Goal: Information Seeking & Learning: Compare options

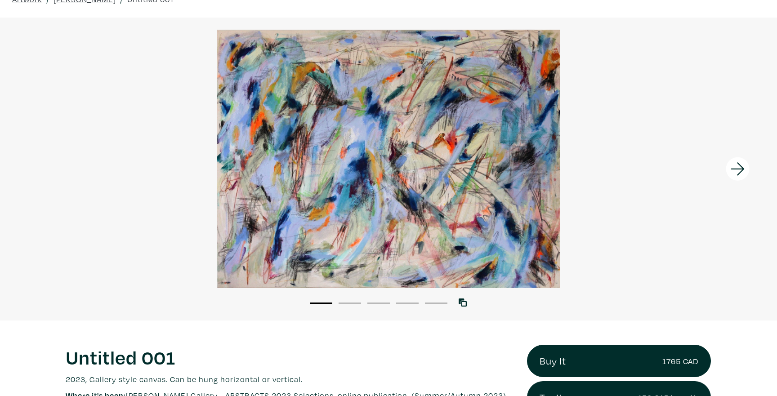
scroll to position [38, 0]
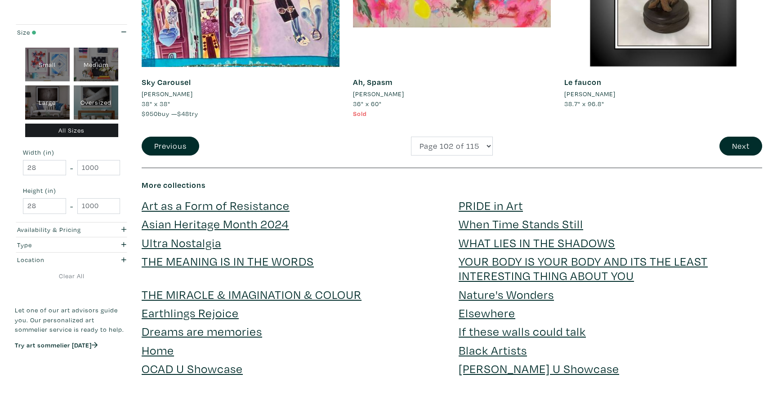
scroll to position [2232, 0]
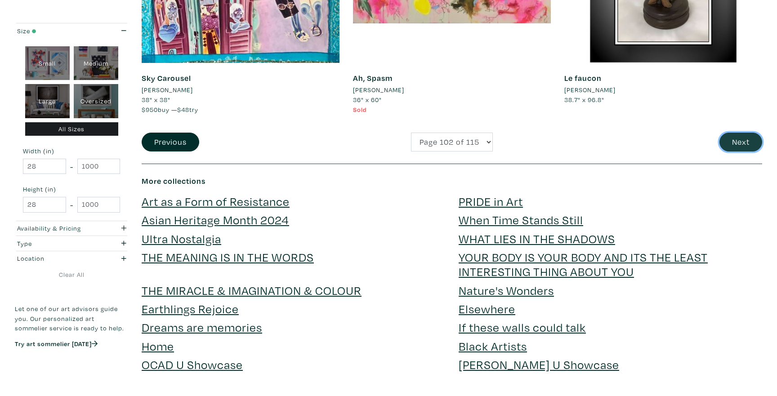
click at [735, 143] on button "Next" at bounding box center [740, 142] width 43 height 19
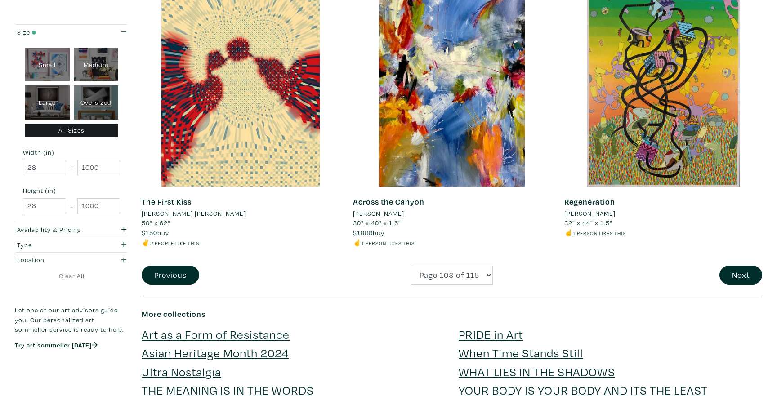
scroll to position [2105, 0]
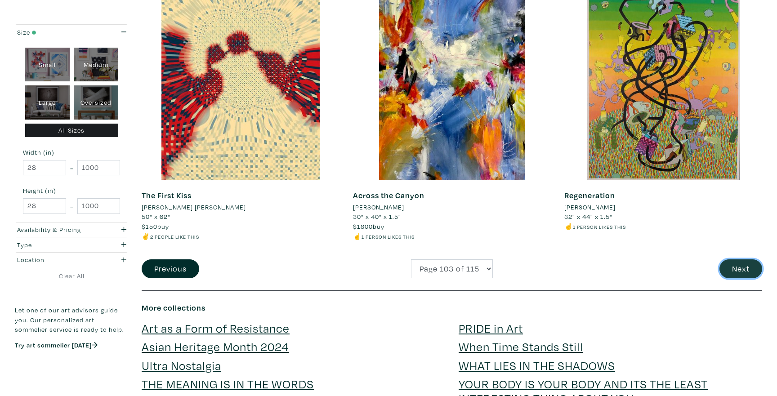
click at [731, 267] on button "Next" at bounding box center [740, 268] width 43 height 19
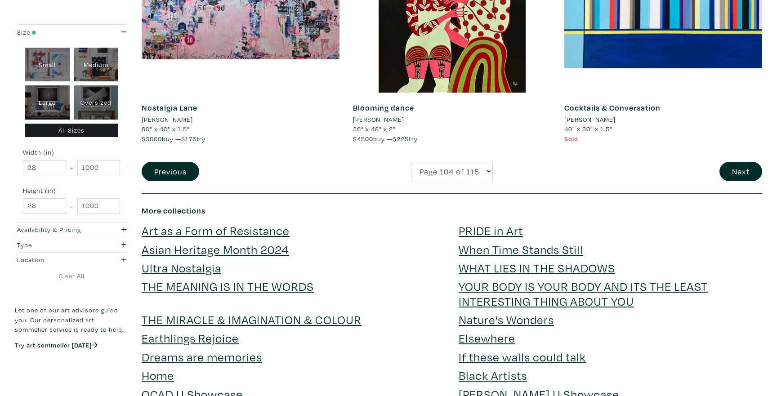
scroll to position [2208, 0]
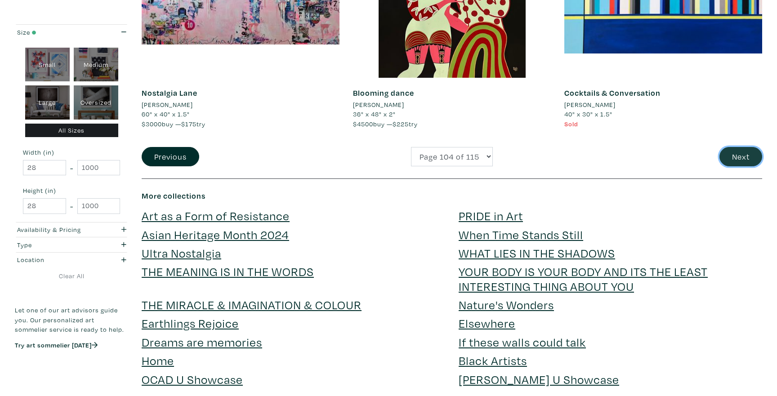
click at [738, 156] on button "Next" at bounding box center [740, 156] width 43 height 19
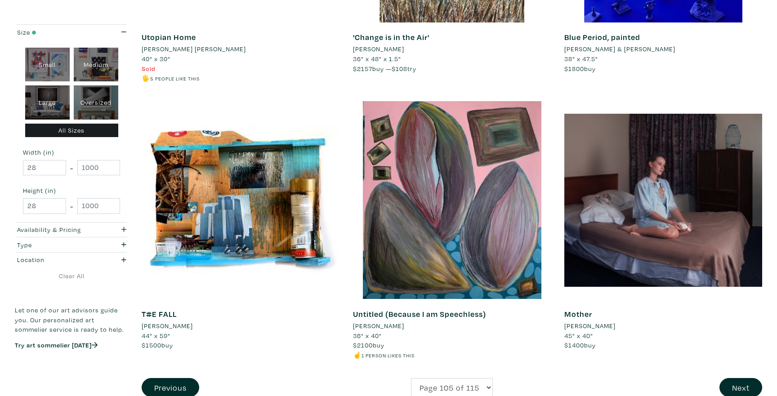
scroll to position [2006, 0]
click at [738, 378] on button "Next" at bounding box center [740, 387] width 43 height 19
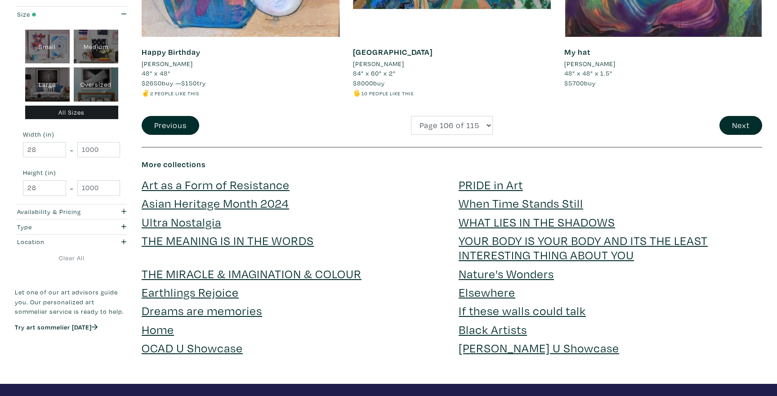
scroll to position [2242, 0]
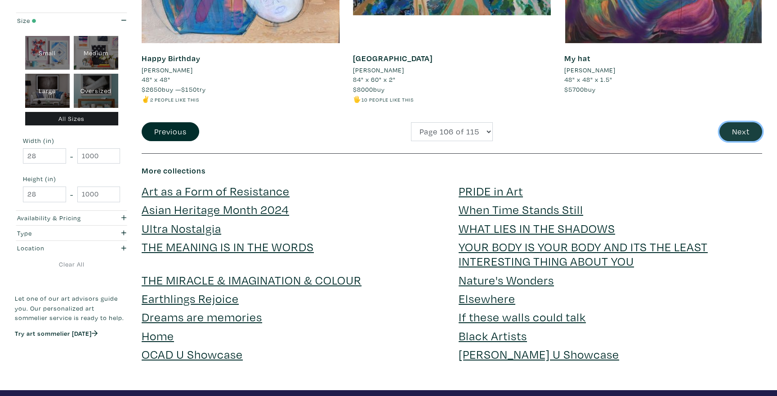
click at [729, 135] on button "Next" at bounding box center [740, 131] width 43 height 19
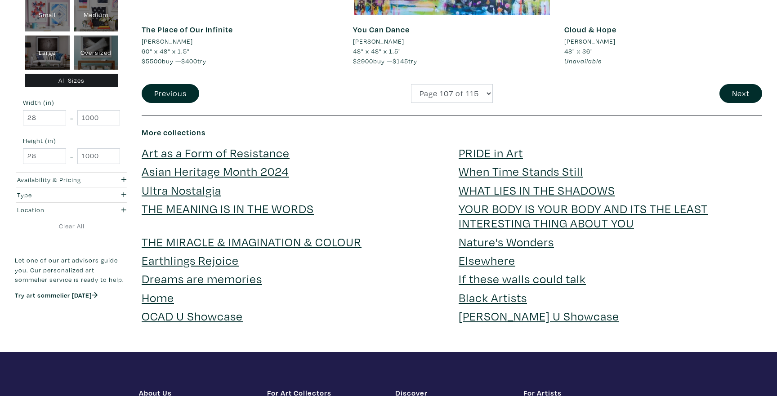
scroll to position [2287, 0]
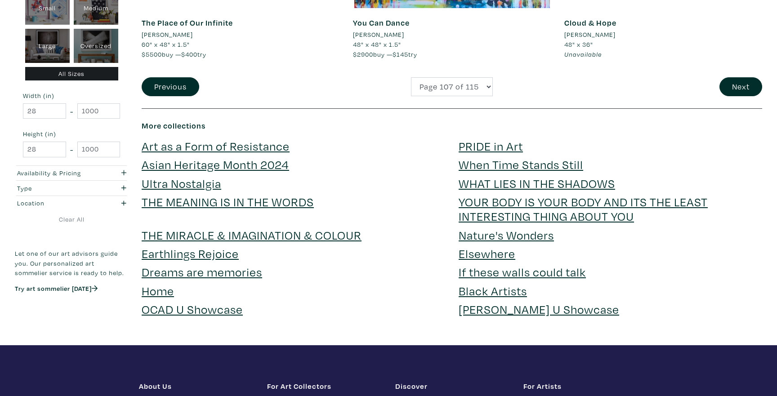
click at [740, 83] on button "Next" at bounding box center [740, 86] width 43 height 19
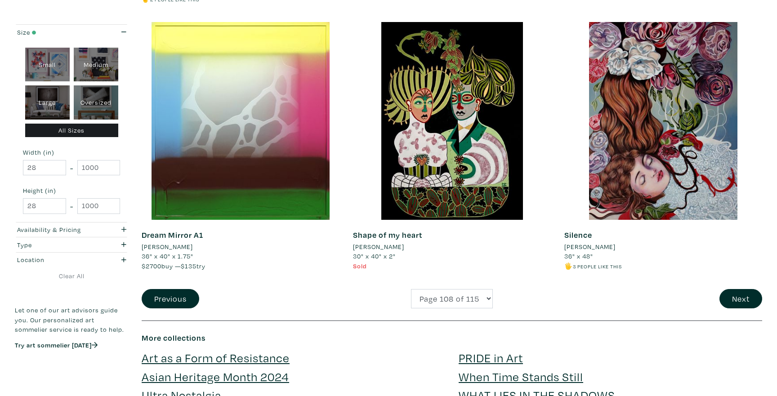
scroll to position [2071, 0]
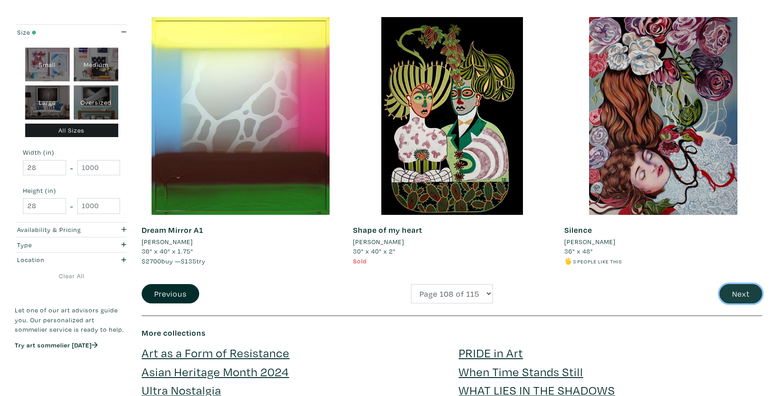
click at [758, 299] on button "Next" at bounding box center [740, 293] width 43 height 19
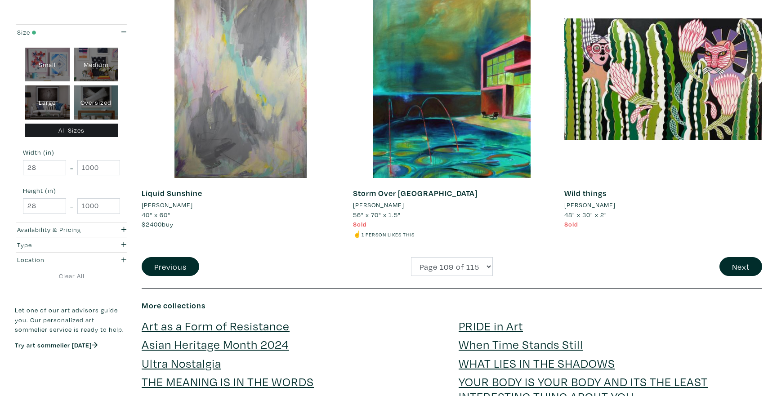
scroll to position [2144, 0]
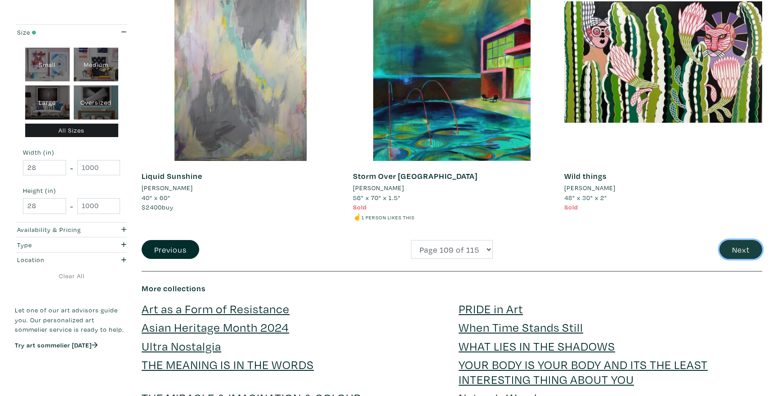
click at [726, 252] on button "Next" at bounding box center [740, 249] width 43 height 19
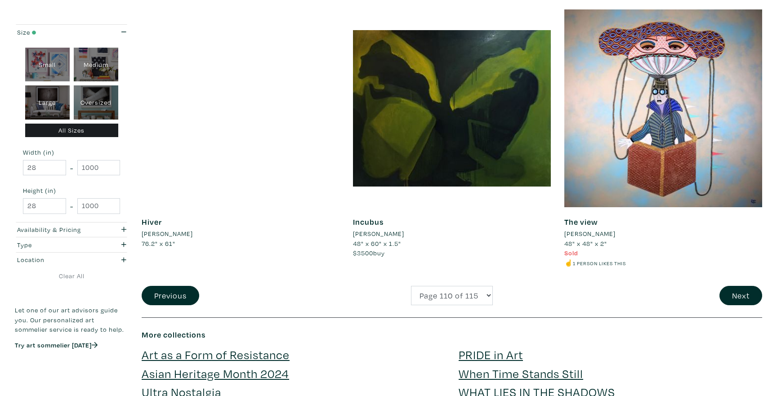
scroll to position [2076, 0]
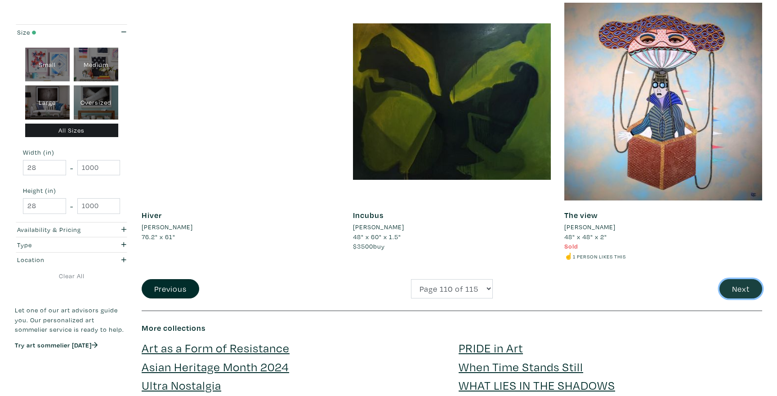
click at [739, 287] on button "Next" at bounding box center [740, 288] width 43 height 19
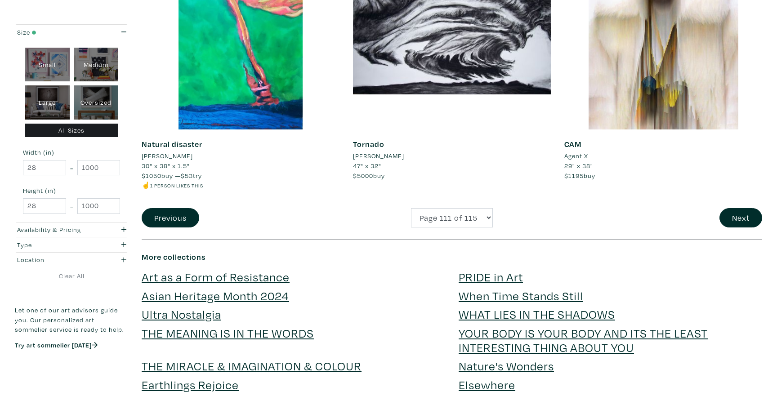
scroll to position [2158, 0]
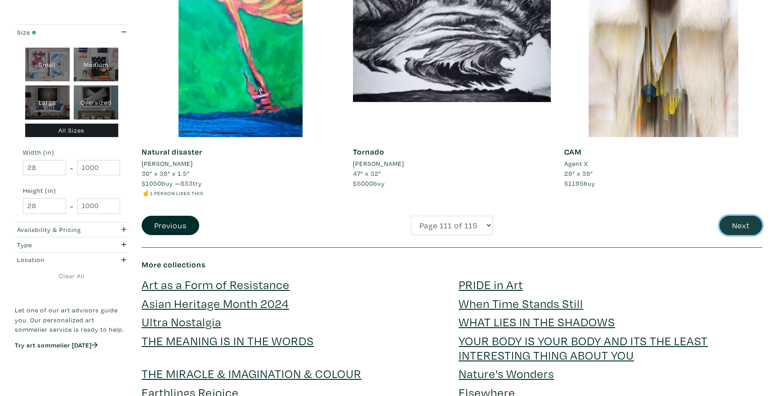
click at [732, 223] on button "Next" at bounding box center [740, 225] width 43 height 19
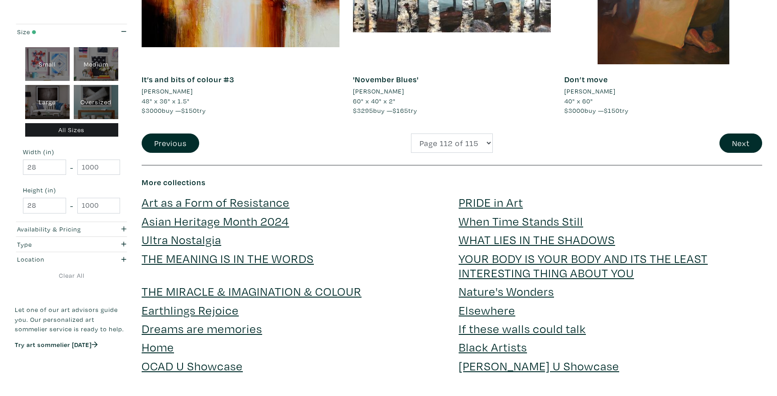
scroll to position [2249, 0]
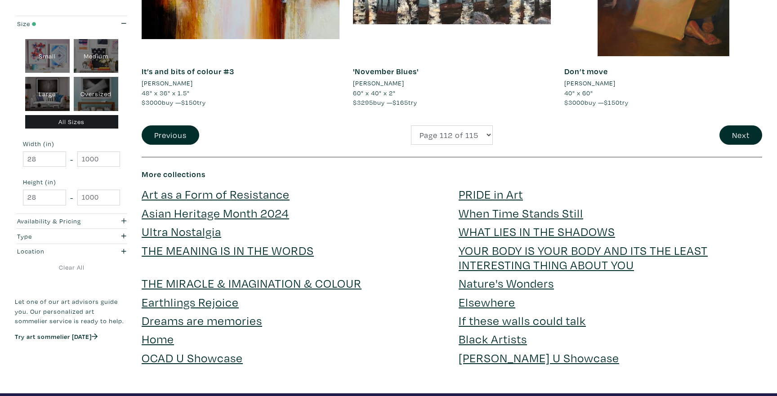
click at [737, 133] on button "Next" at bounding box center [740, 134] width 43 height 19
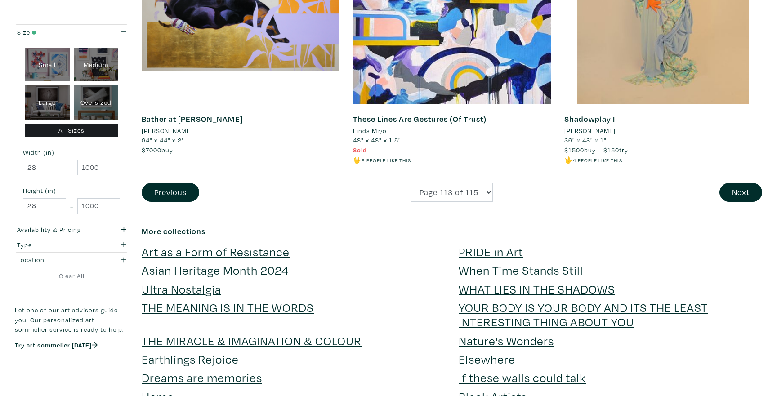
scroll to position [2188, 0]
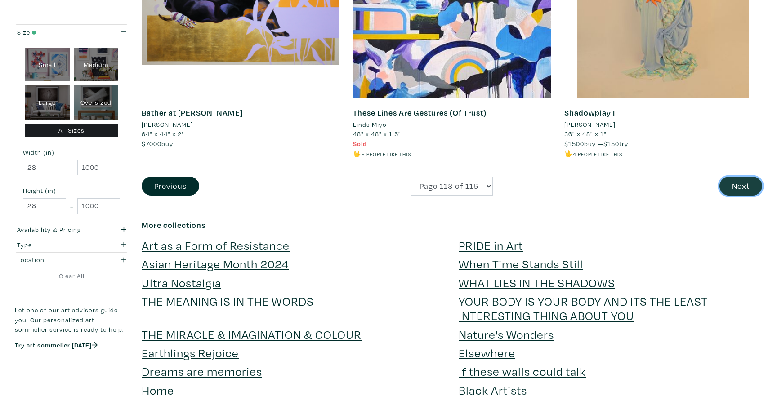
click at [744, 193] on button "Next" at bounding box center [740, 186] width 43 height 19
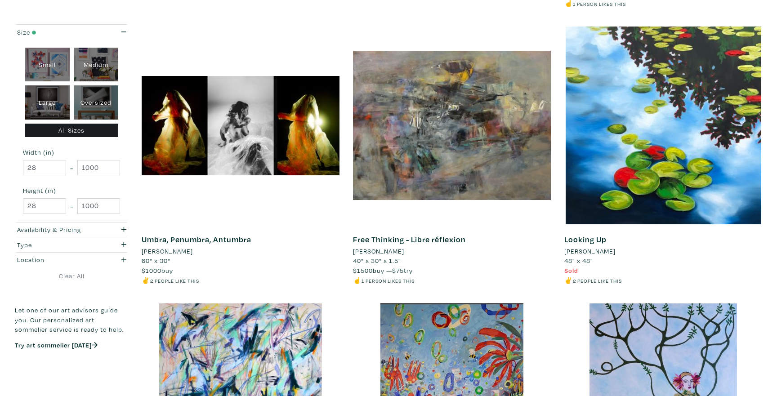
scroll to position [1240, 0]
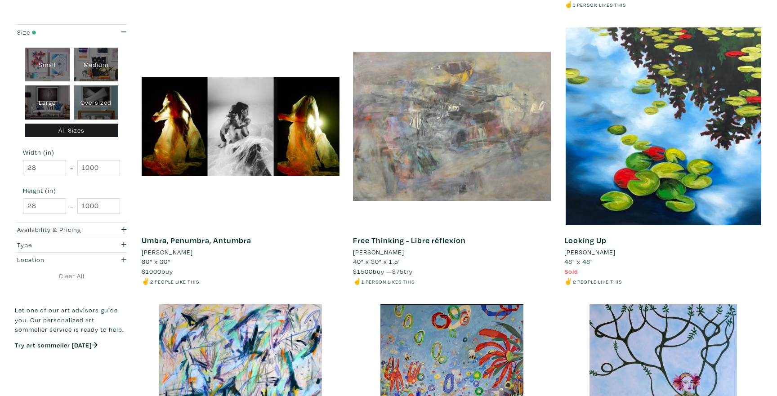
click at [531, 178] on div at bounding box center [452, 126] width 198 height 198
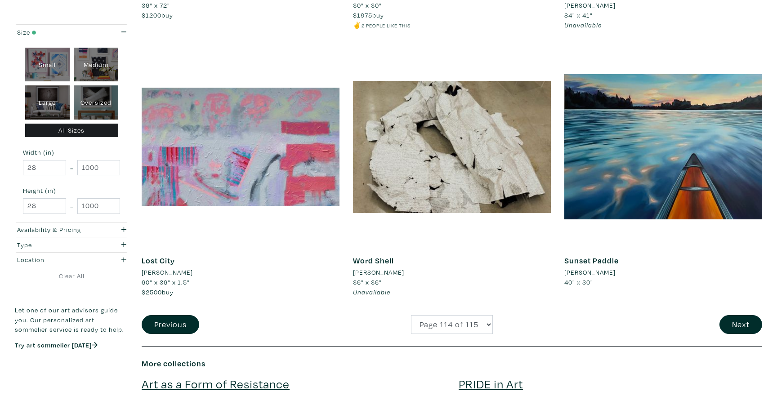
scroll to position [2051, 0]
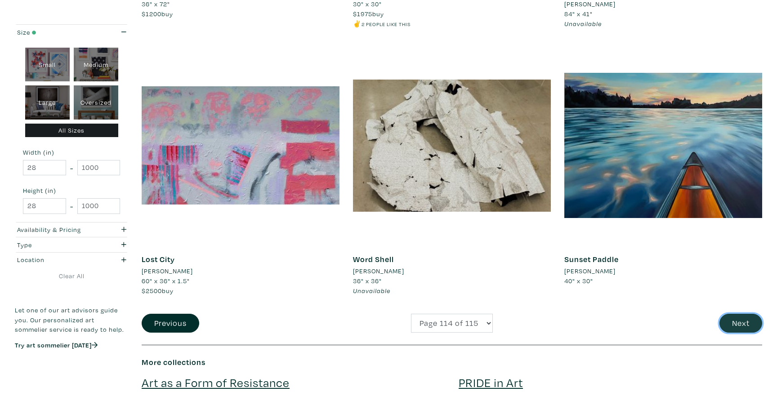
click at [752, 323] on button "Next" at bounding box center [740, 323] width 43 height 19
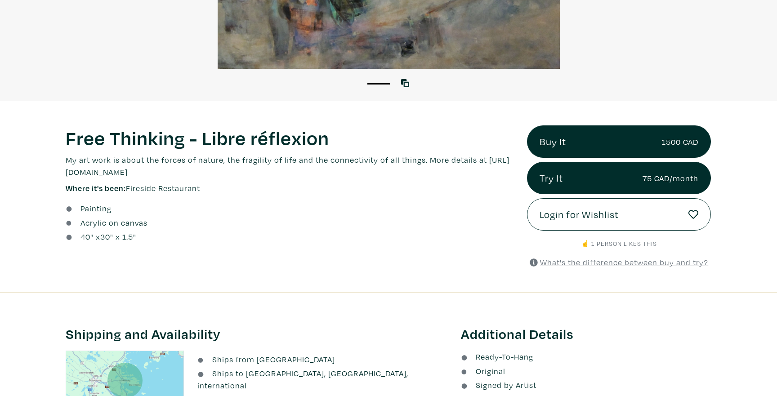
scroll to position [269, 0]
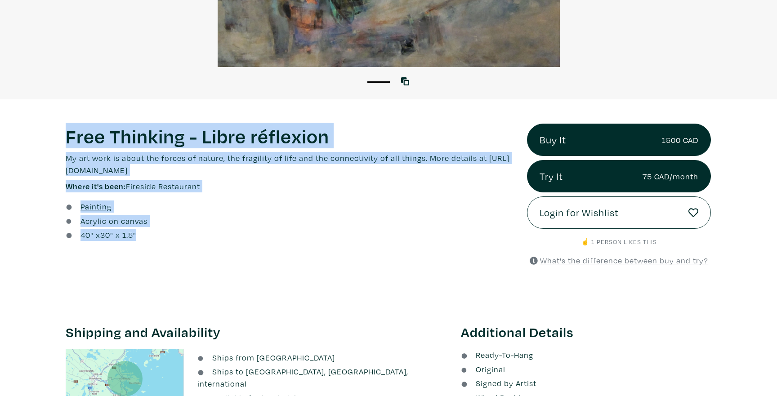
drag, startPoint x: 63, startPoint y: 131, endPoint x: 144, endPoint y: 258, distance: 150.6
click at [144, 258] on div "Free Thinking - Libre réflexion Lorem ipsum dolor sit amet, consectetur adipisc…" at bounding box center [289, 195] width 461 height 143
copy div "Free Thinking - Libre réflexion Lorem ipsum dolor sit amet, consectetur adipisc…"
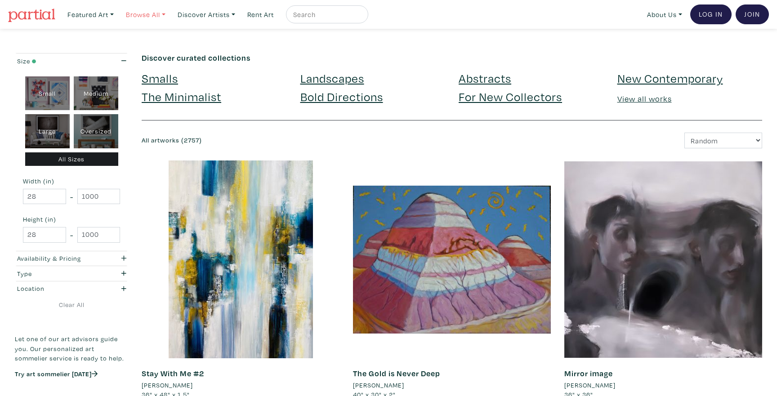
click at [118, 14] on link "Browse All" at bounding box center [90, 14] width 54 height 18
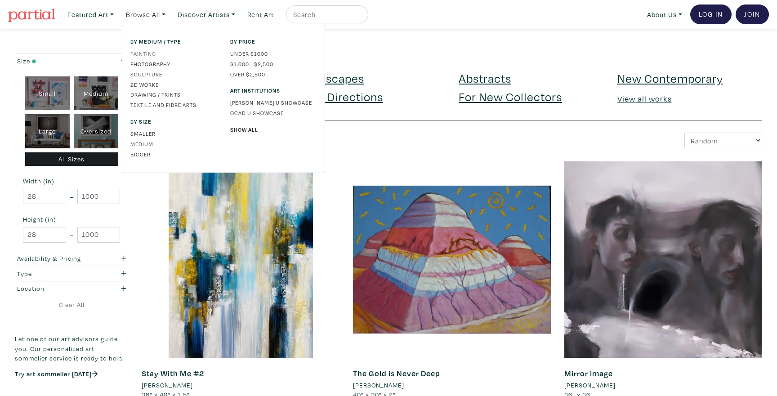
click at [149, 57] on link "Painting" at bounding box center [173, 53] width 86 height 8
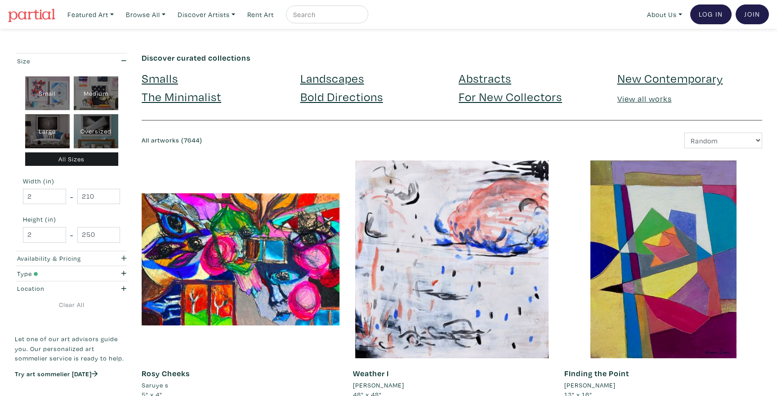
click at [101, 130] on div "Oversized" at bounding box center [96, 131] width 45 height 34
type input "48"
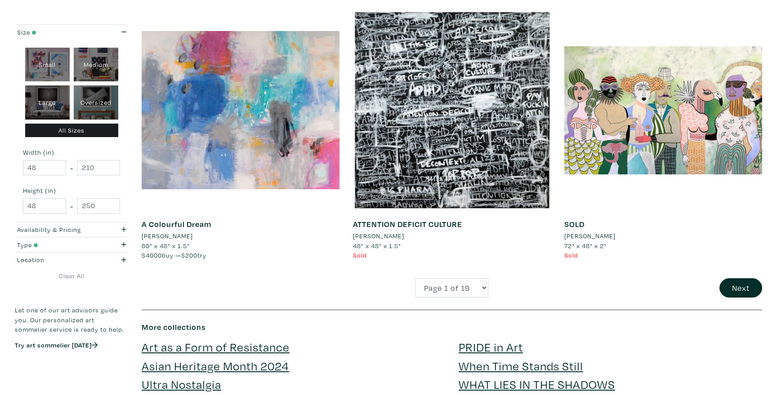
scroll to position [2095, 0]
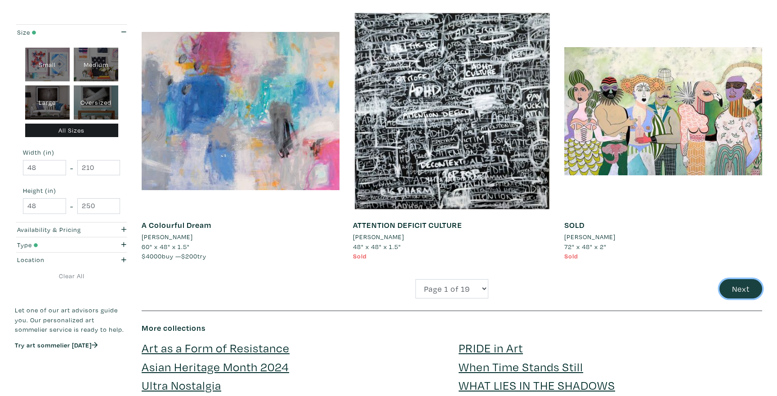
click at [740, 279] on button "Next" at bounding box center [740, 288] width 43 height 19
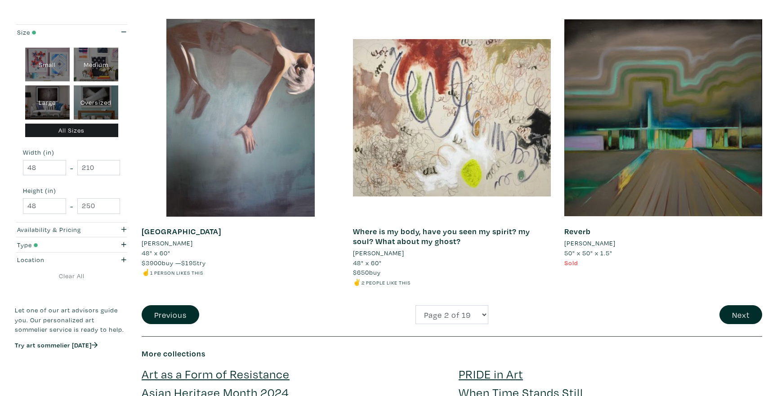
scroll to position [2084, 0]
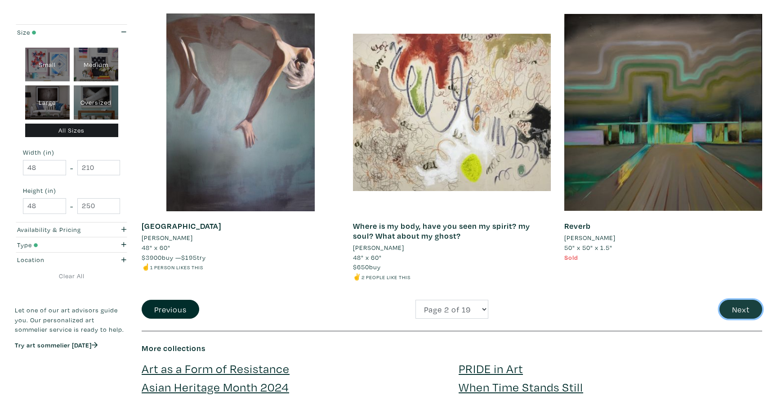
click at [737, 310] on button "Next" at bounding box center [740, 309] width 43 height 19
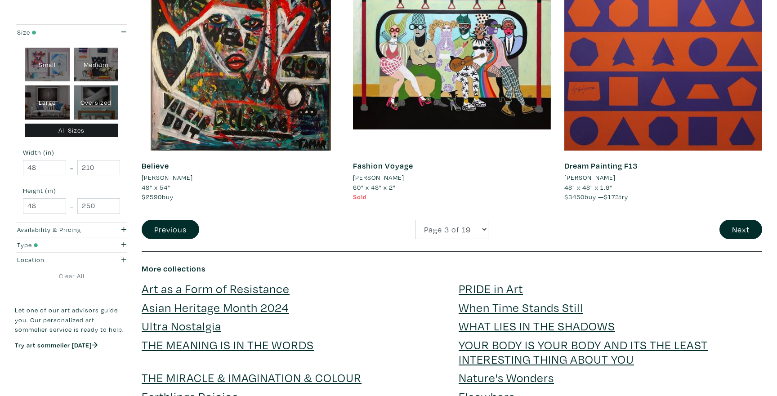
scroll to position [2165, 0]
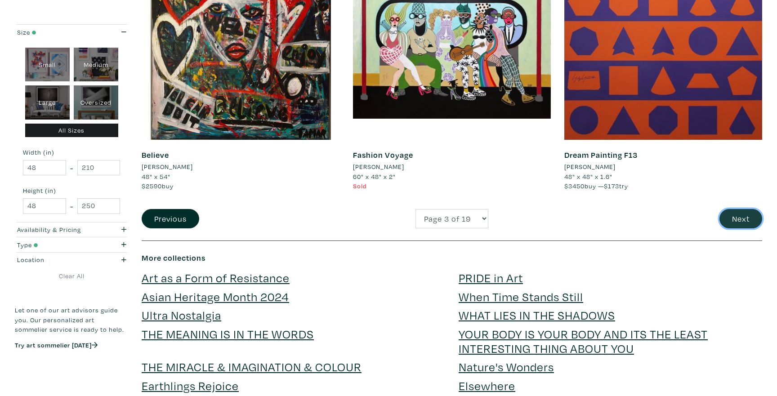
click at [729, 223] on button "Next" at bounding box center [740, 218] width 43 height 19
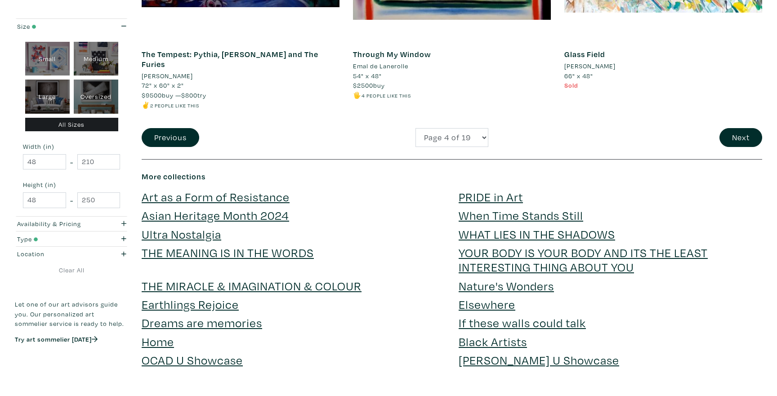
scroll to position [2236, 0]
click at [735, 132] on button "Next" at bounding box center [740, 138] width 43 height 19
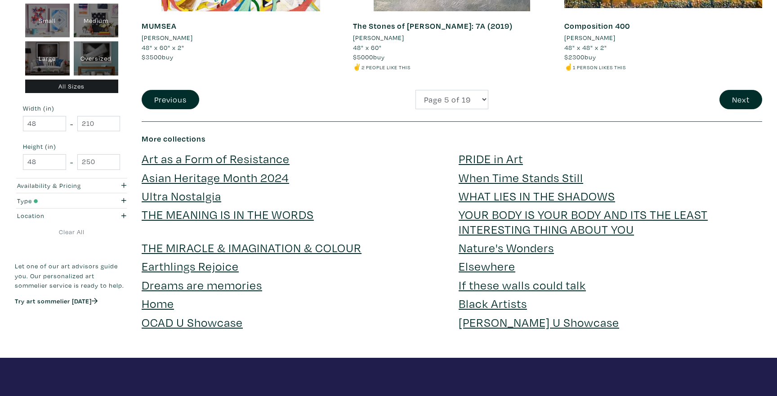
scroll to position [2270, 0]
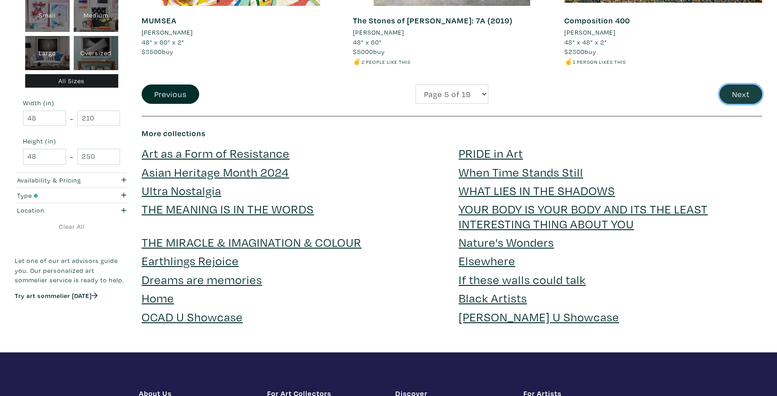
click at [753, 89] on button "Next" at bounding box center [740, 94] width 43 height 19
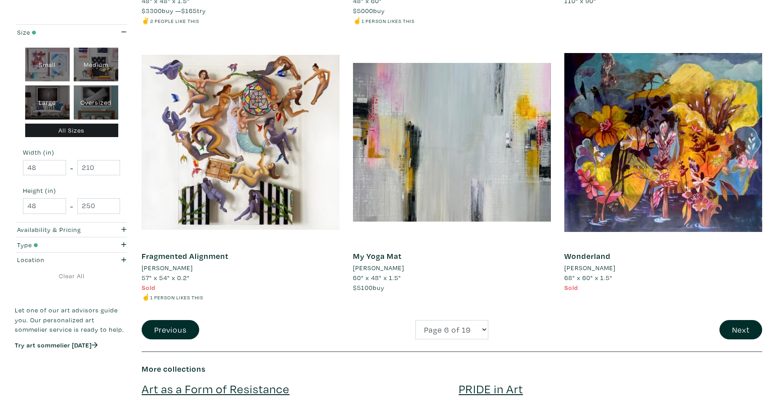
scroll to position [2062, 0]
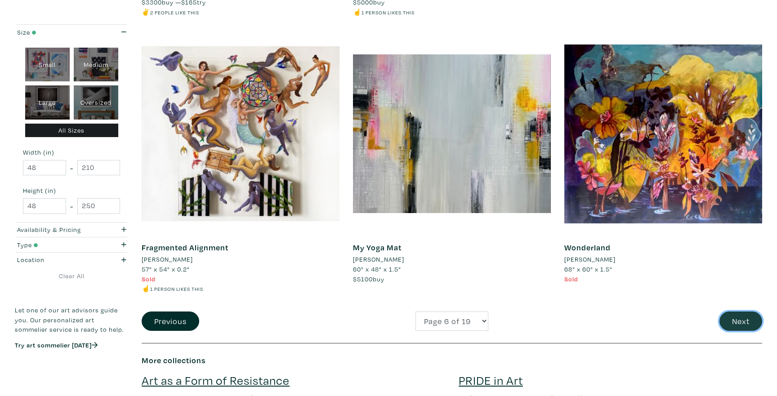
click at [731, 328] on button "Next" at bounding box center [740, 321] width 43 height 19
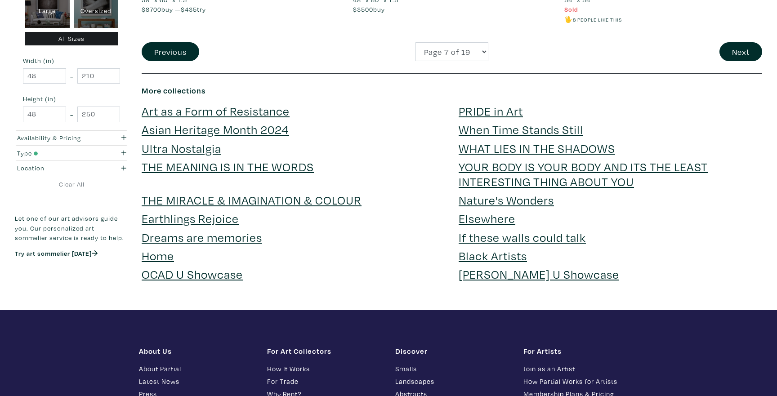
scroll to position [2343, 0]
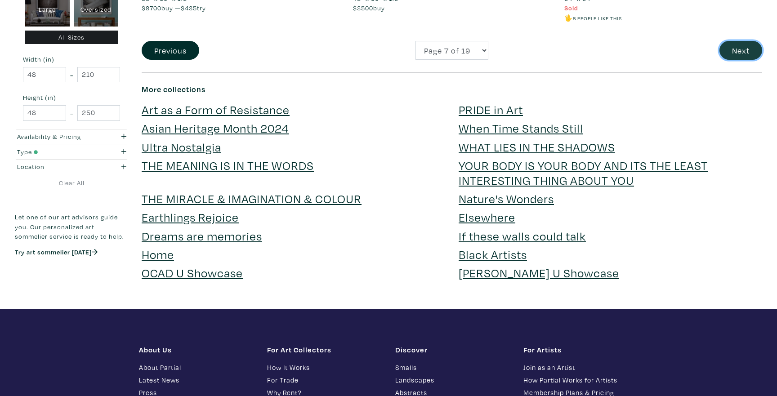
click at [753, 52] on button "Next" at bounding box center [740, 50] width 43 height 19
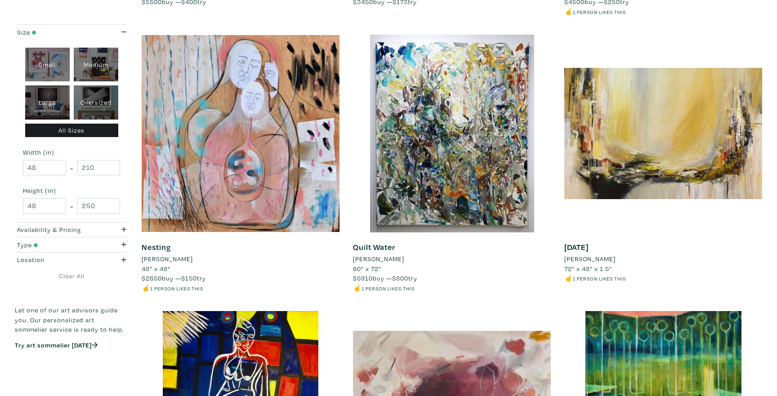
scroll to position [1510, 0]
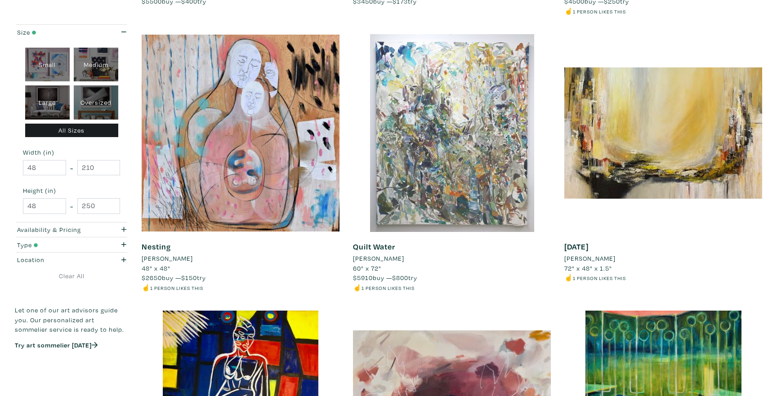
click at [487, 186] on div at bounding box center [452, 133] width 198 height 198
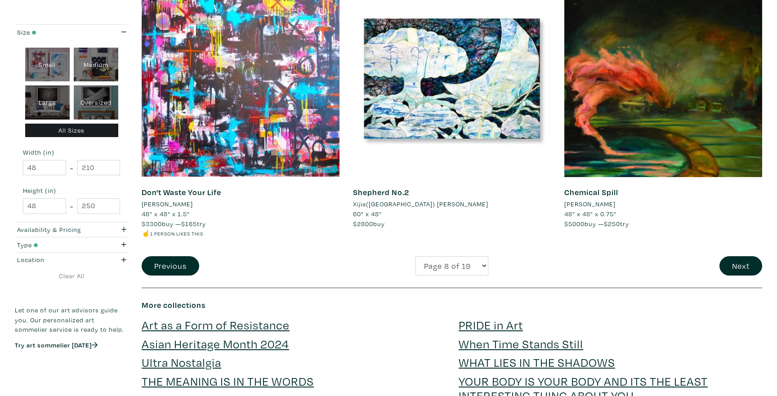
scroll to position [2124, 0]
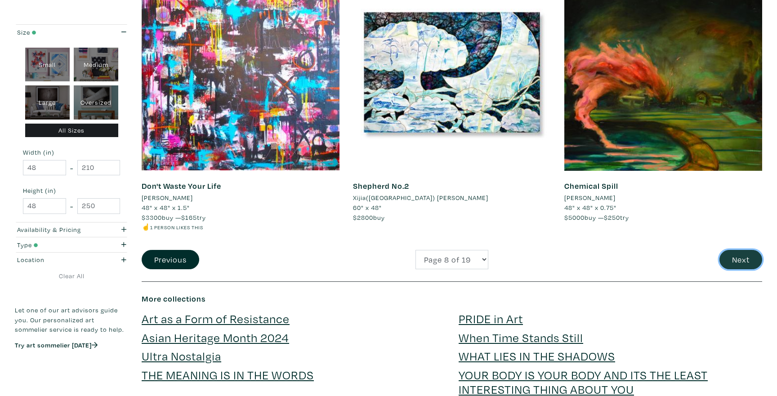
click at [755, 261] on button "Next" at bounding box center [740, 259] width 43 height 19
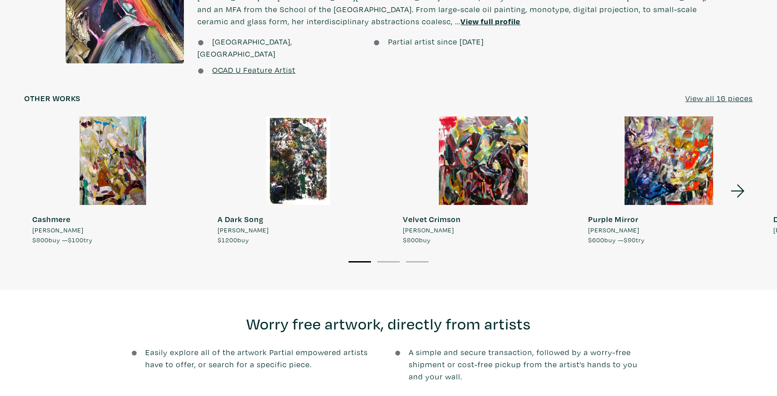
scroll to position [835, 0]
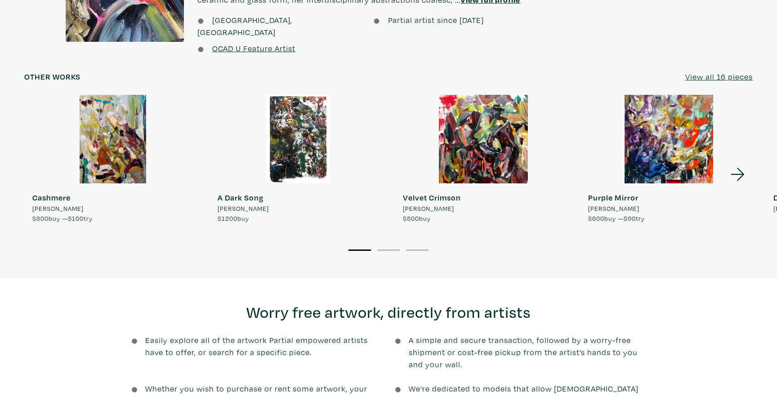
click at [736, 71] on u "View all 16 pieces" at bounding box center [718, 76] width 67 height 10
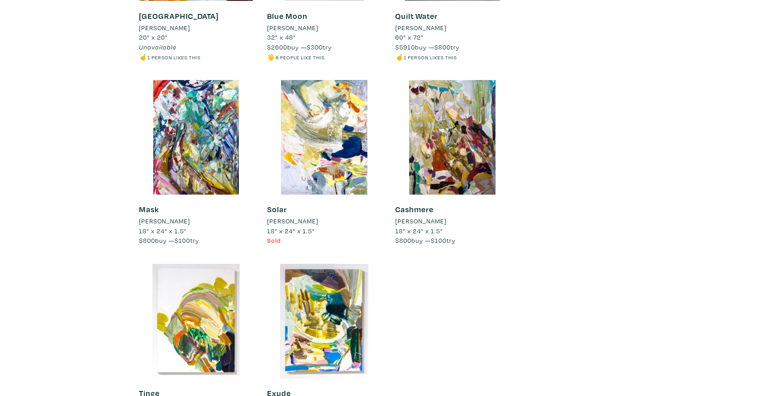
scroll to position [2943, 0]
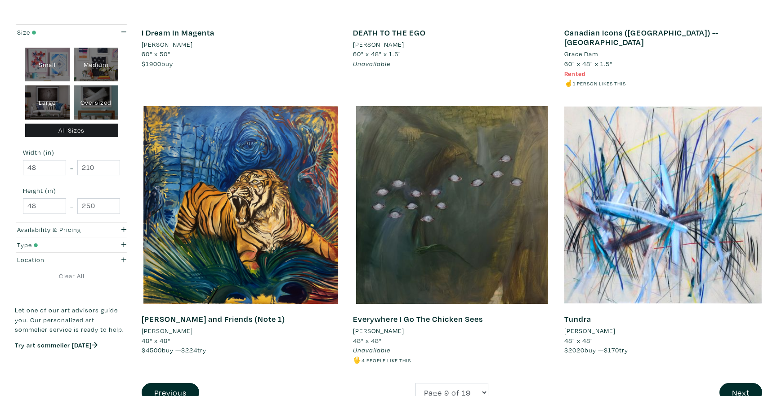
scroll to position [2002, 0]
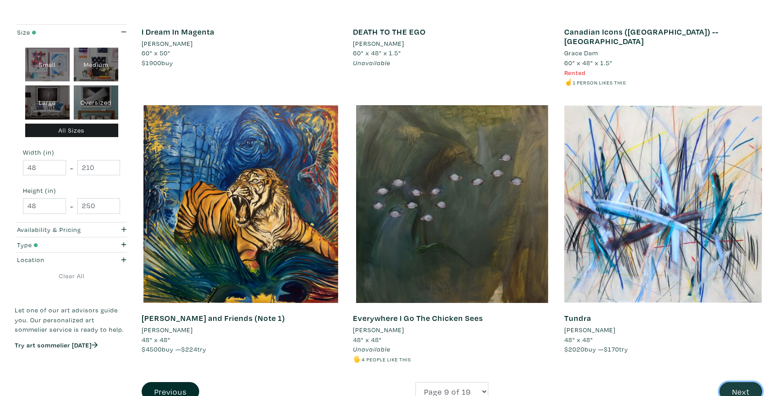
click at [727, 382] on button "Next" at bounding box center [740, 391] width 43 height 19
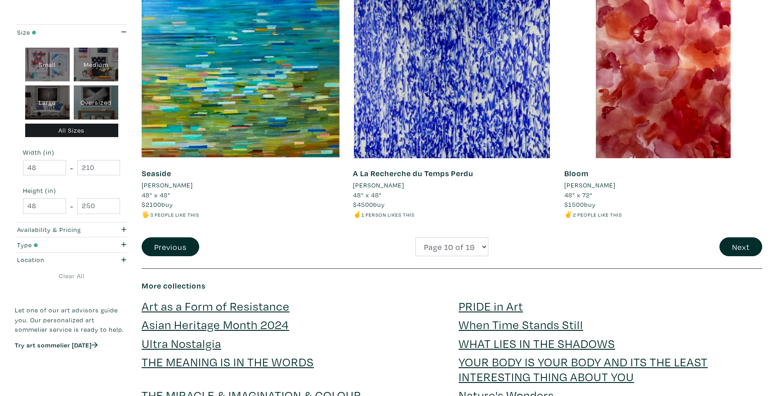
scroll to position [2149, 0]
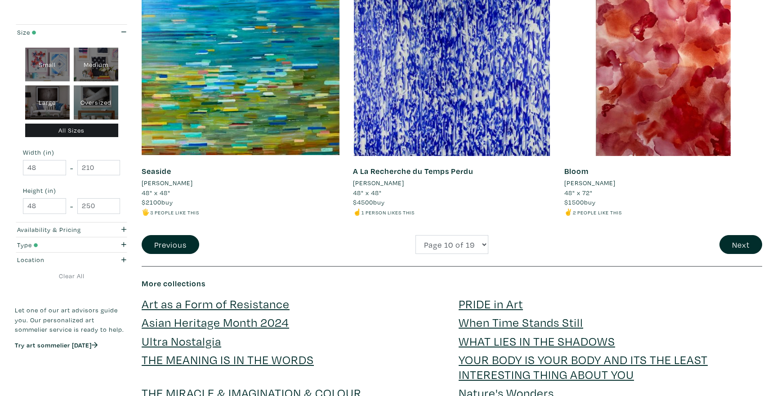
click at [710, 247] on div "Next" at bounding box center [662, 244] width 211 height 19
click at [724, 248] on button "Next" at bounding box center [740, 244] width 43 height 19
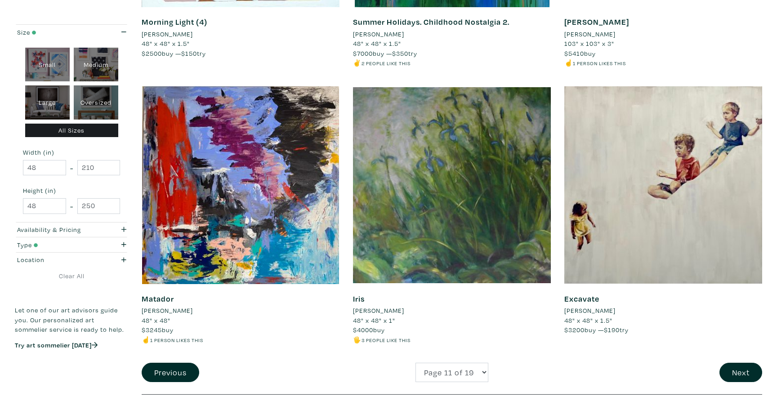
scroll to position [2008, 0]
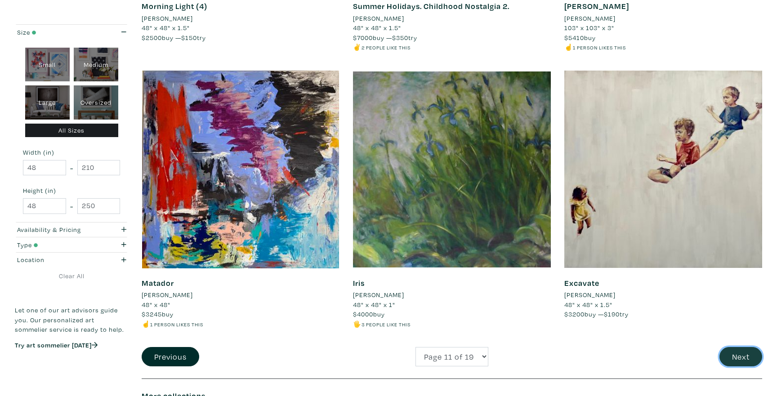
click at [730, 359] on button "Next" at bounding box center [740, 356] width 43 height 19
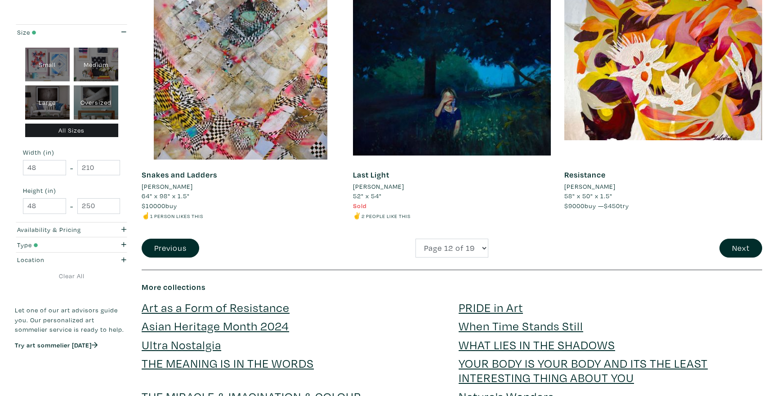
scroll to position [2148, 0]
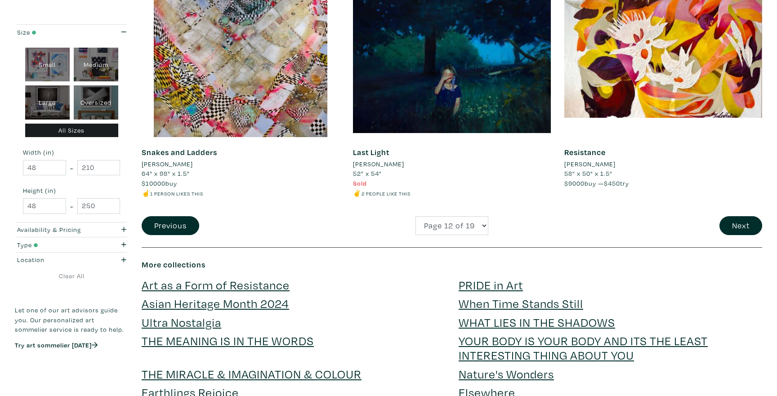
click at [730, 227] on button "Next" at bounding box center [740, 225] width 43 height 19
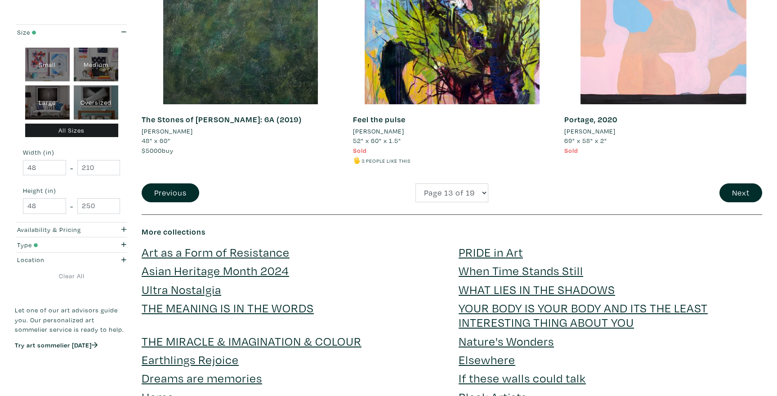
scroll to position [2186, 0]
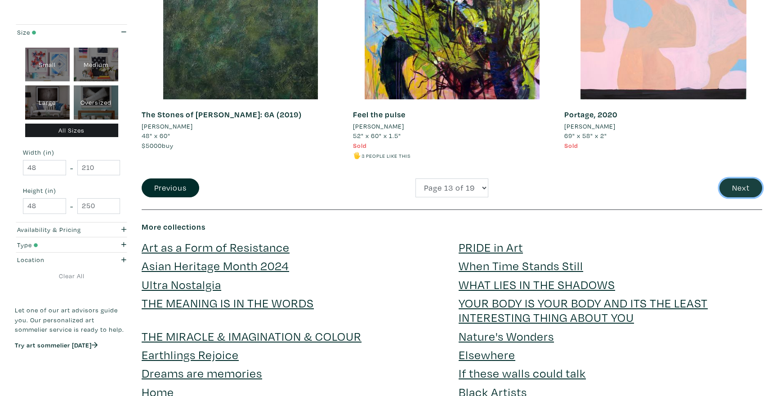
click at [741, 183] on button "Next" at bounding box center [740, 187] width 43 height 19
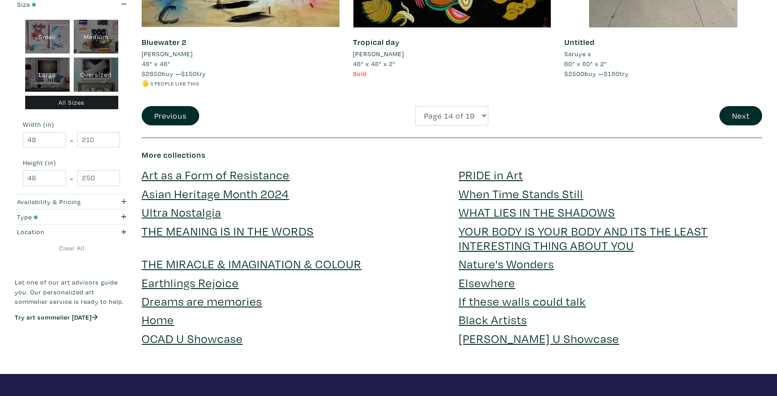
scroll to position [2275, 0]
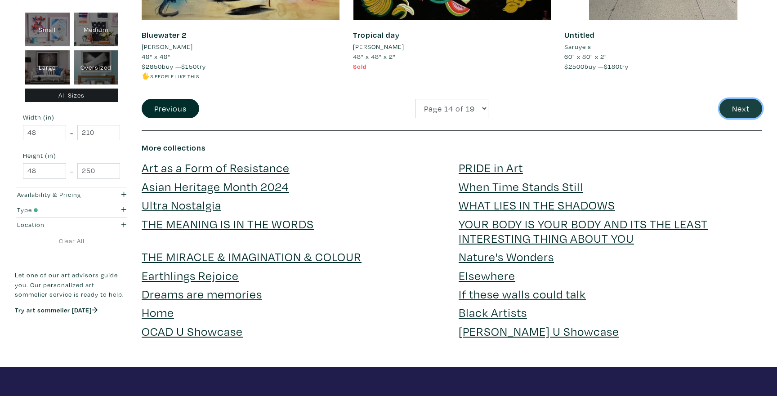
click at [735, 111] on button "Next" at bounding box center [740, 108] width 43 height 19
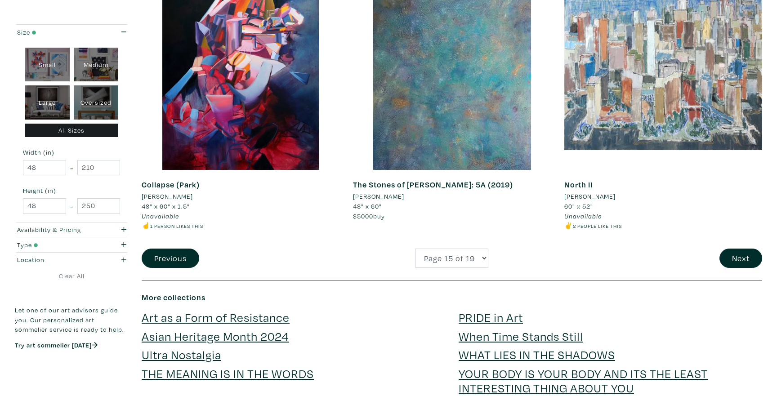
scroll to position [2126, 0]
click at [741, 265] on button "Next" at bounding box center [740, 257] width 43 height 19
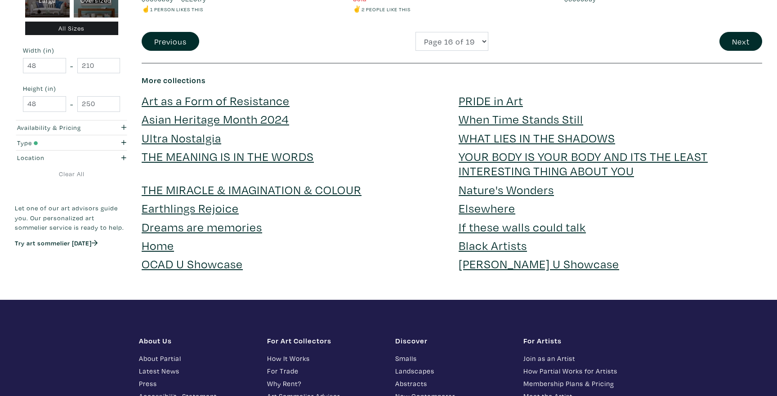
scroll to position [2358, 0]
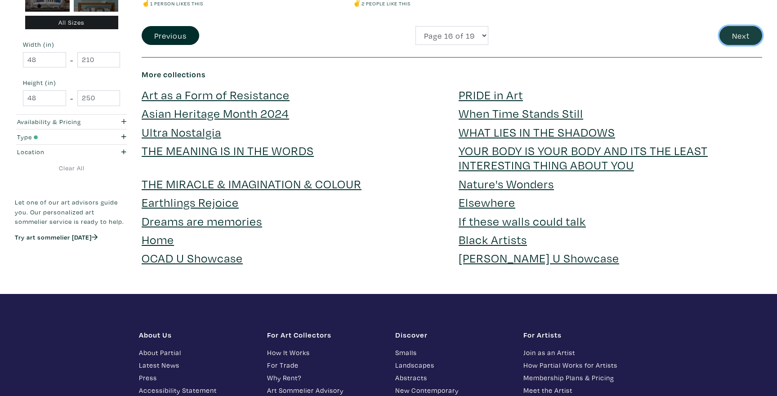
click at [738, 26] on button "Next" at bounding box center [740, 35] width 43 height 19
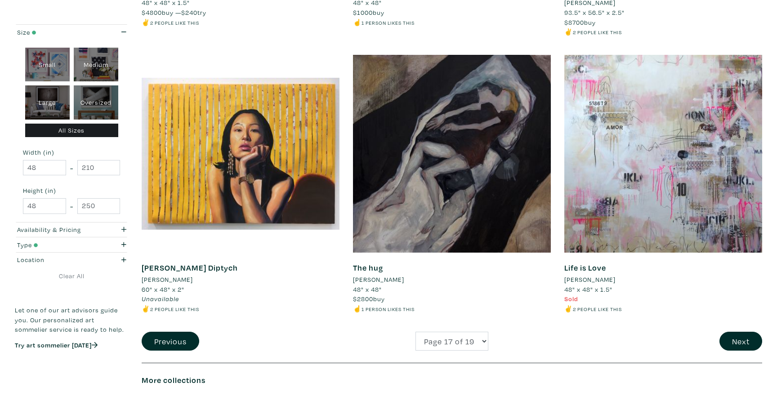
scroll to position [2047, 0]
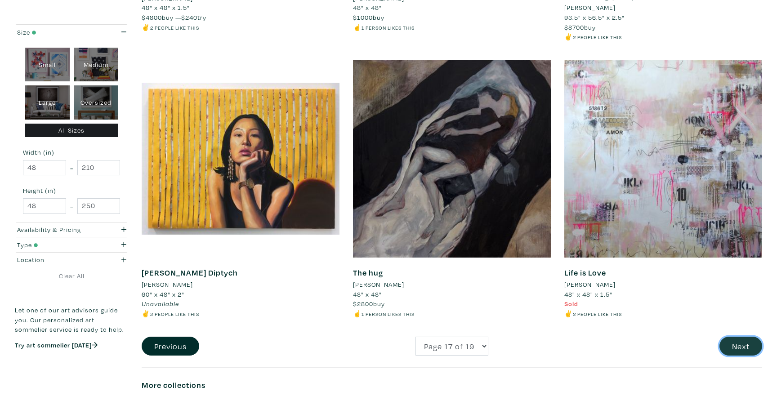
click at [735, 344] on button "Next" at bounding box center [740, 346] width 43 height 19
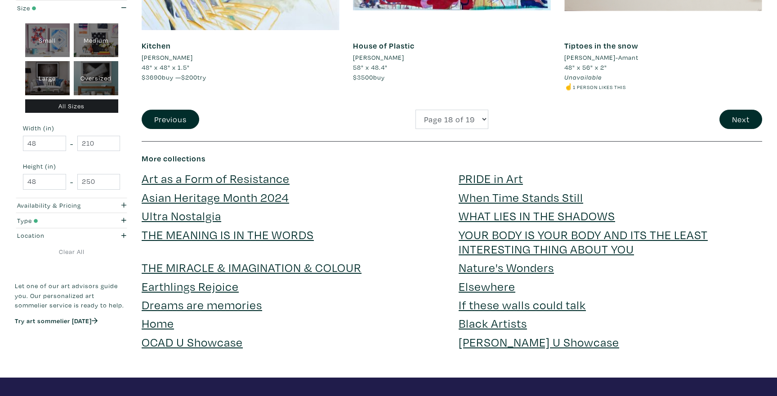
scroll to position [2268, 0]
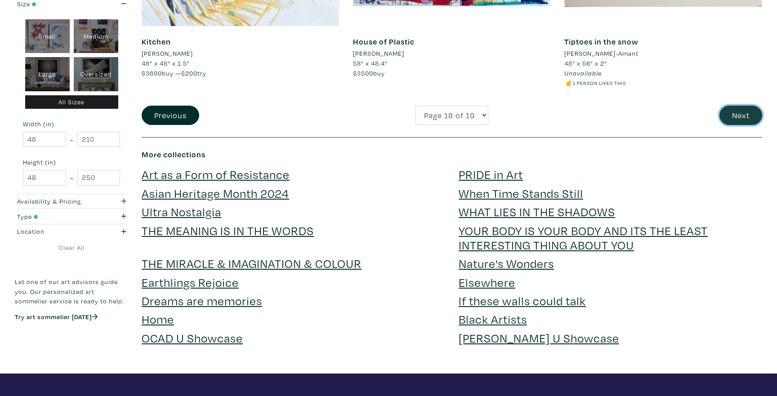
click at [739, 116] on button "Next" at bounding box center [740, 115] width 43 height 19
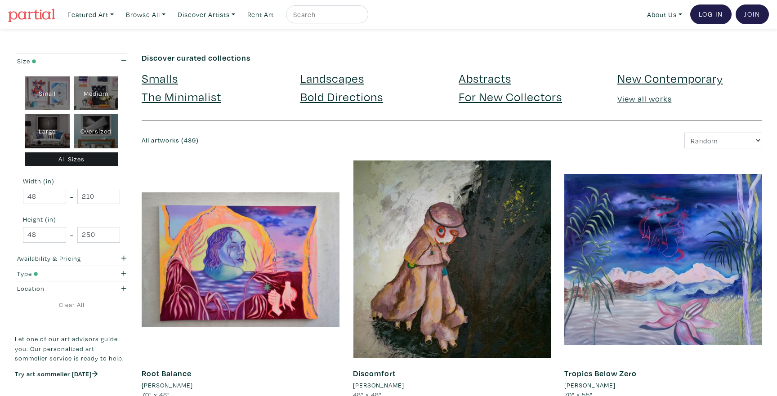
click at [45, 134] on div "Large" at bounding box center [47, 131] width 45 height 34
type input "28"
type input "48"
type input "28"
type input "48"
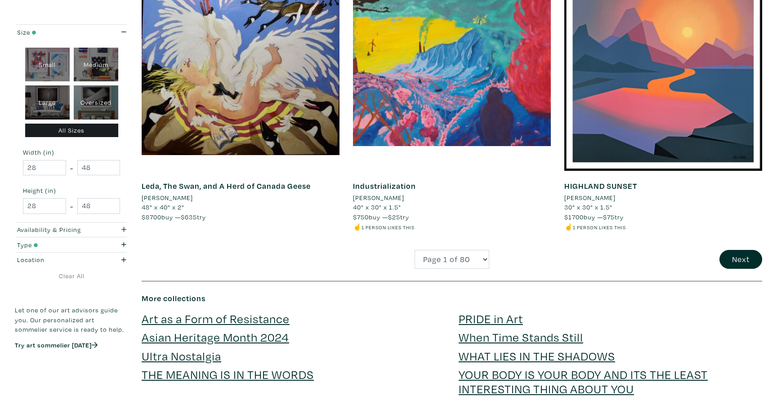
scroll to position [2129, 0]
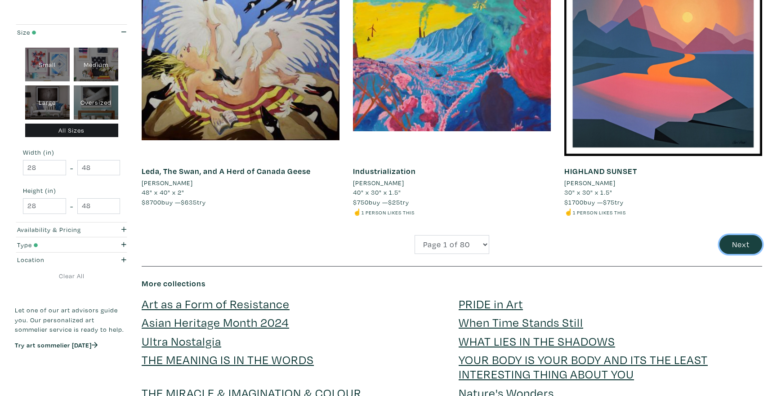
click at [740, 246] on button "Next" at bounding box center [740, 244] width 43 height 19
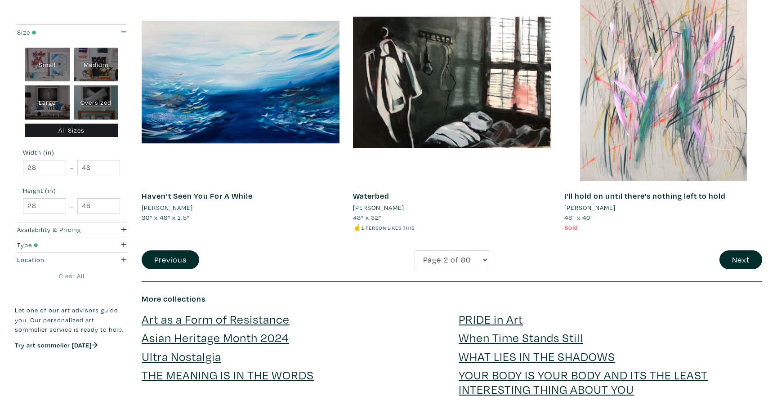
scroll to position [2116, 0]
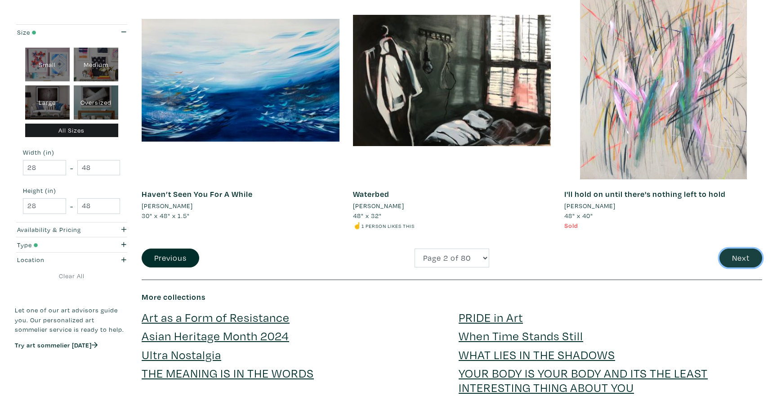
click at [746, 263] on button "Next" at bounding box center [740, 258] width 43 height 19
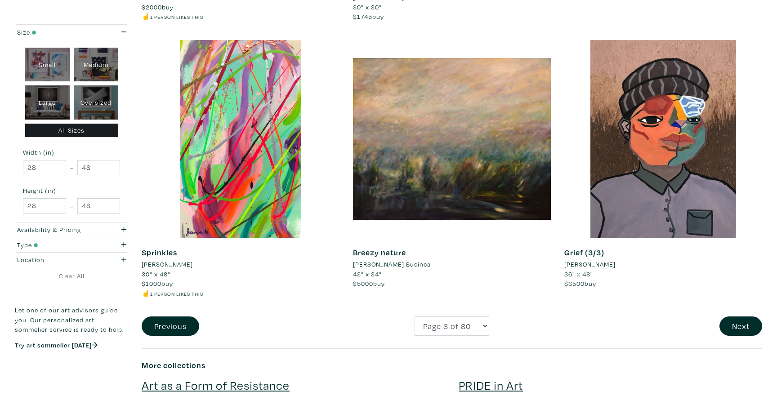
scroll to position [2042, 0]
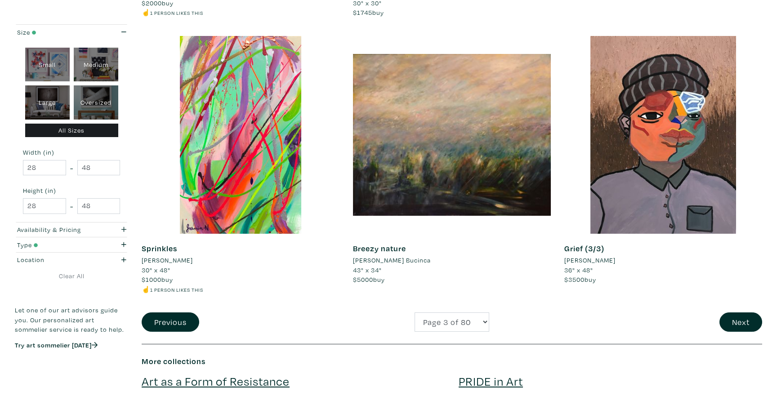
click at [719, 320] on div "Next" at bounding box center [662, 321] width 211 height 19
click at [724, 323] on button "Next" at bounding box center [740, 321] width 43 height 19
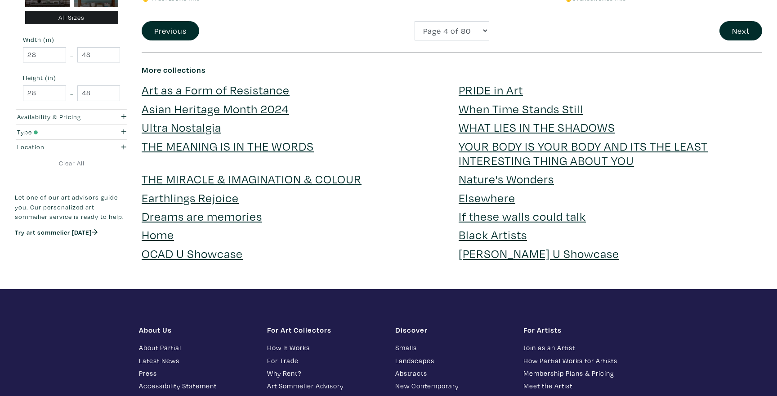
scroll to position [2354, 0]
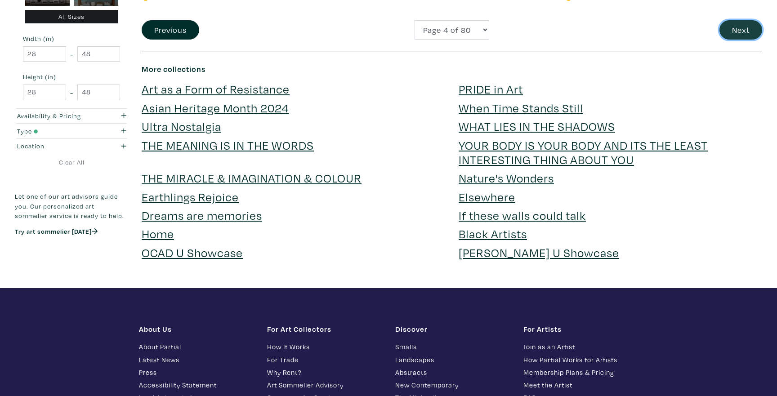
click at [747, 35] on button "Next" at bounding box center [740, 29] width 43 height 19
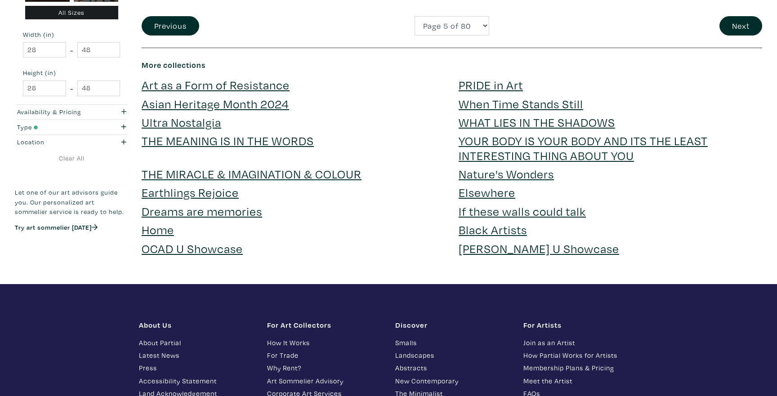
scroll to position [2339, 0]
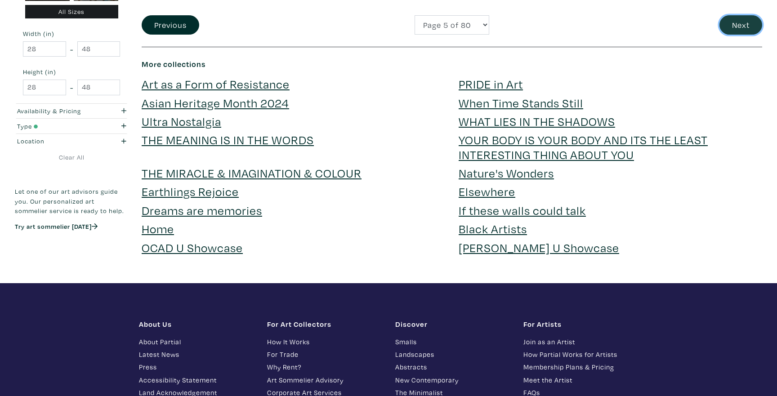
click at [731, 31] on button "Next" at bounding box center [740, 24] width 43 height 19
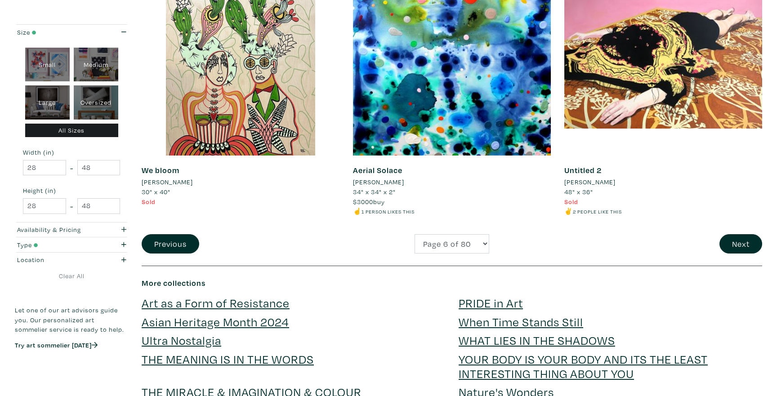
scroll to position [2160, 0]
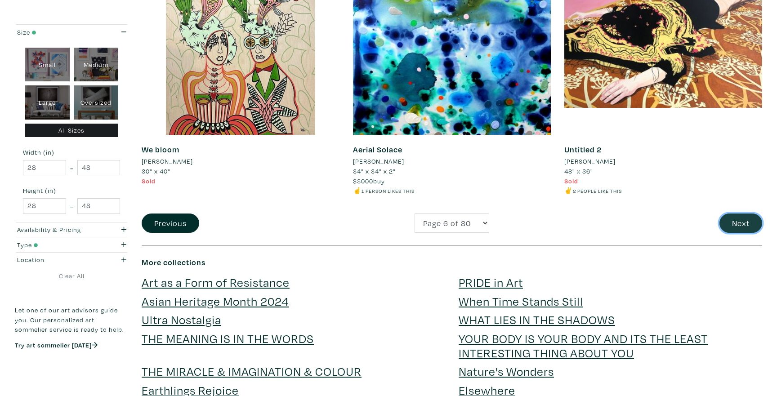
click at [752, 224] on button "Next" at bounding box center [740, 223] width 43 height 19
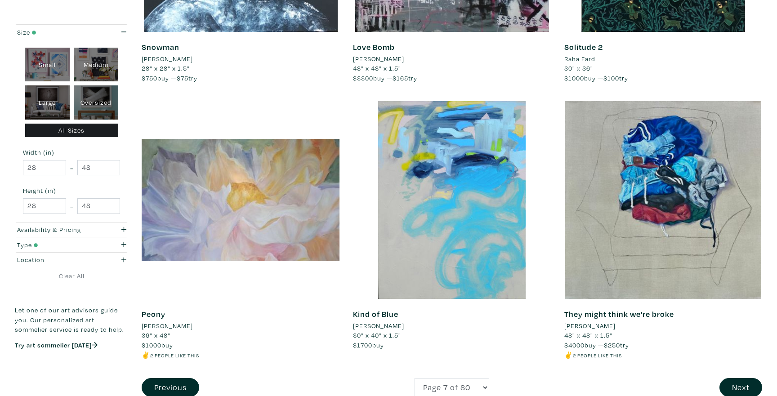
scroll to position [2216, 0]
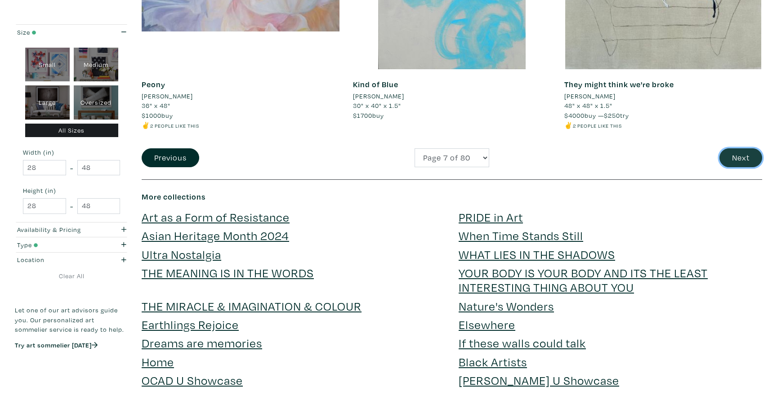
click at [742, 163] on button "Next" at bounding box center [740, 157] width 43 height 19
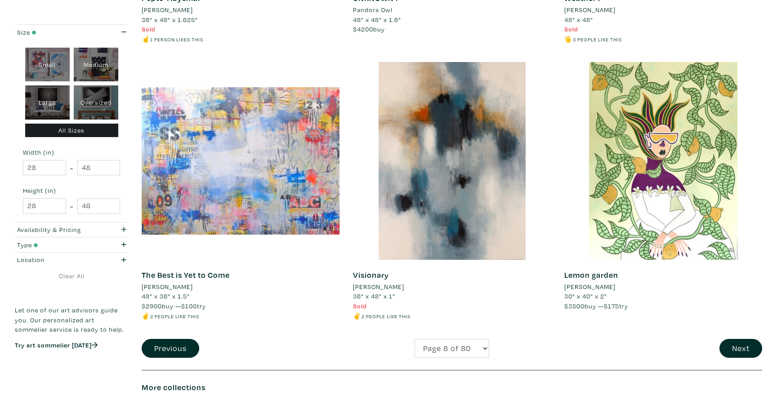
scroll to position [2045, 0]
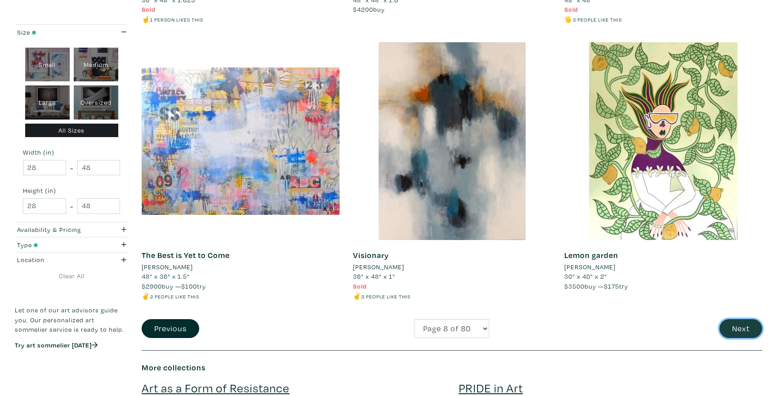
click at [732, 325] on button "Next" at bounding box center [740, 328] width 43 height 19
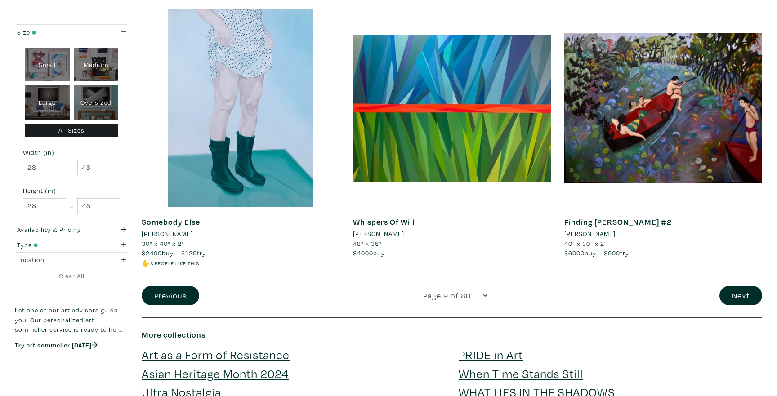
scroll to position [2232, 0]
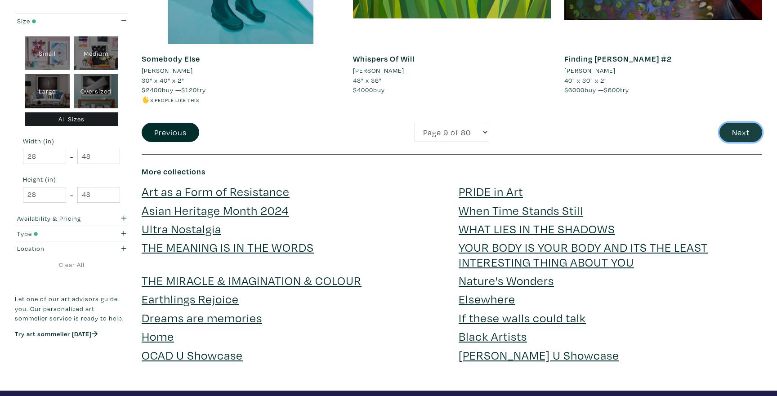
click at [738, 141] on button "Next" at bounding box center [740, 132] width 43 height 19
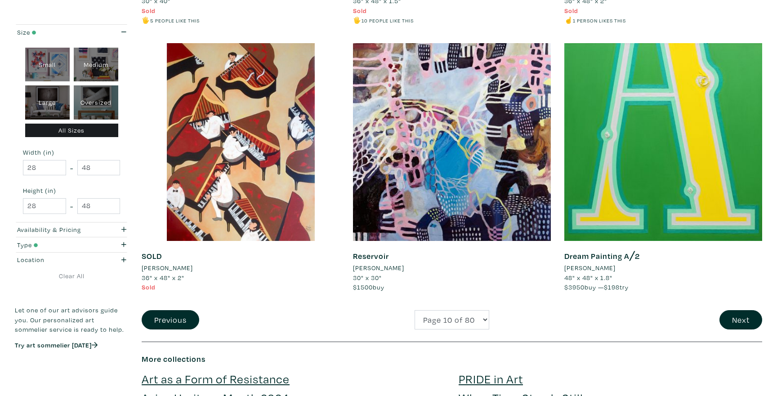
scroll to position [2084, 0]
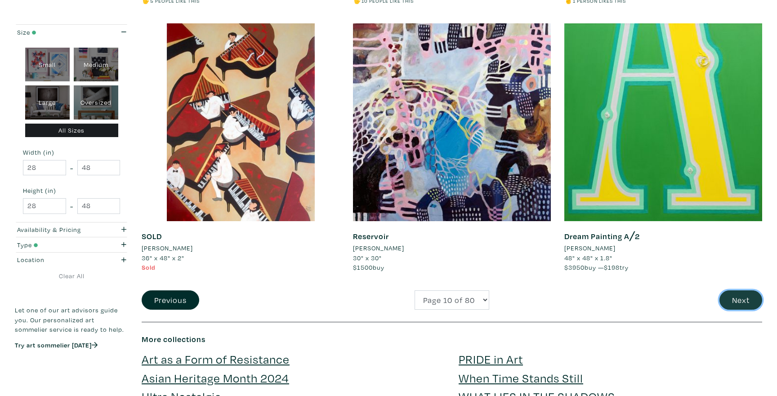
click at [724, 290] on button "Next" at bounding box center [740, 299] width 43 height 19
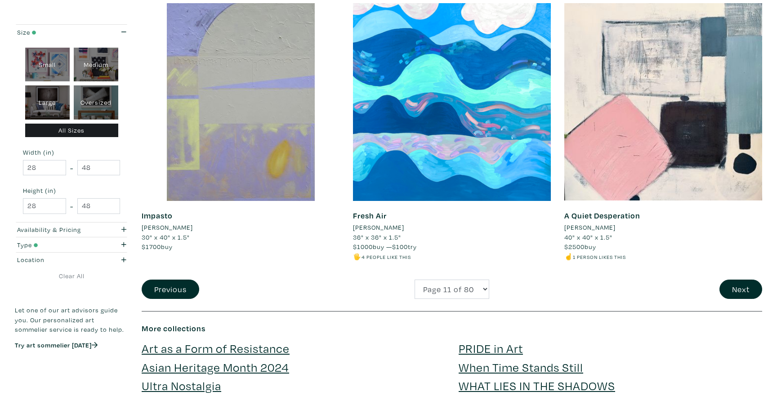
scroll to position [2092, 0]
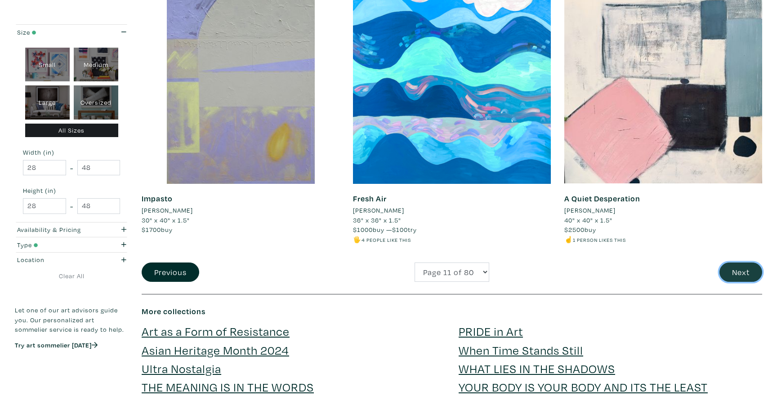
click at [752, 273] on button "Next" at bounding box center [740, 272] width 43 height 19
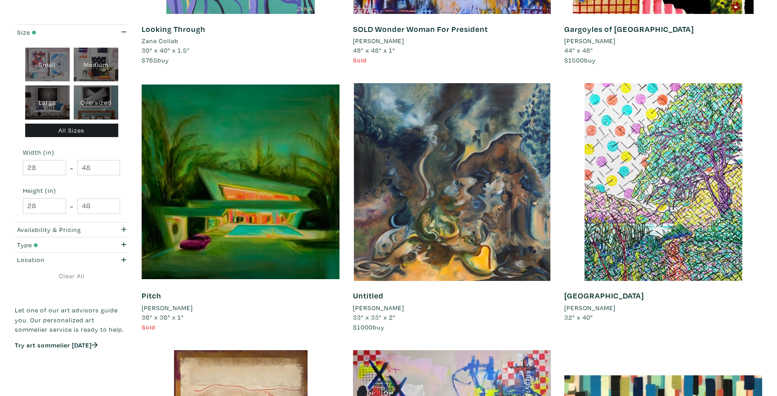
scroll to position [346, 0]
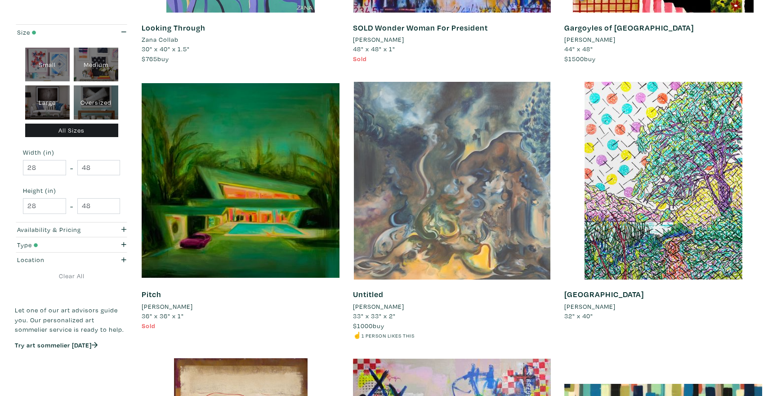
click at [517, 242] on div at bounding box center [452, 181] width 198 height 198
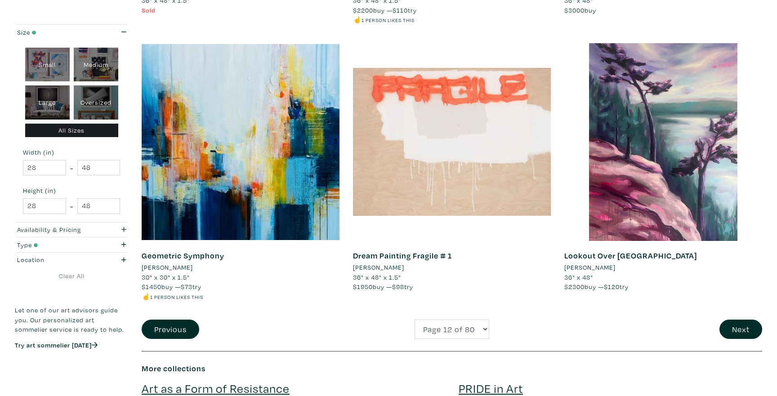
scroll to position [2049, 0]
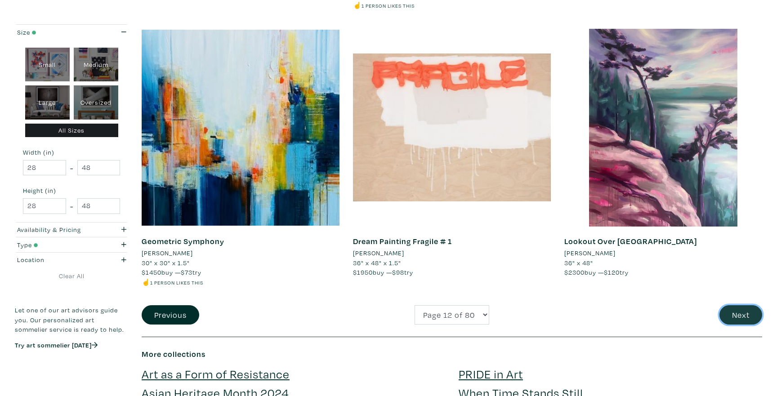
click at [742, 314] on button "Next" at bounding box center [740, 314] width 43 height 19
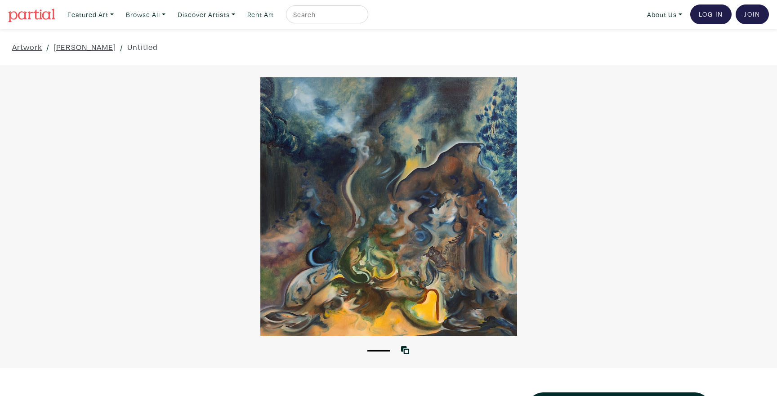
click at [410, 173] on div at bounding box center [388, 206] width 777 height 258
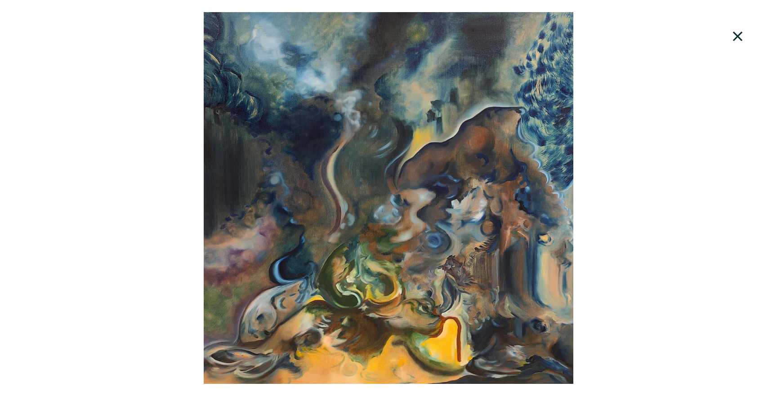
click at [733, 38] on icon at bounding box center [737, 36] width 31 height 24
click at [733, 38] on div "Artwork / Ariel Shea / Untitled" at bounding box center [388, 47] width 777 height 36
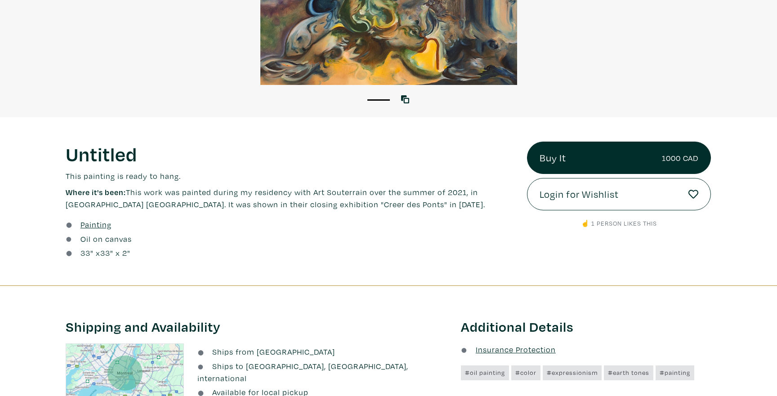
scroll to position [253, 0]
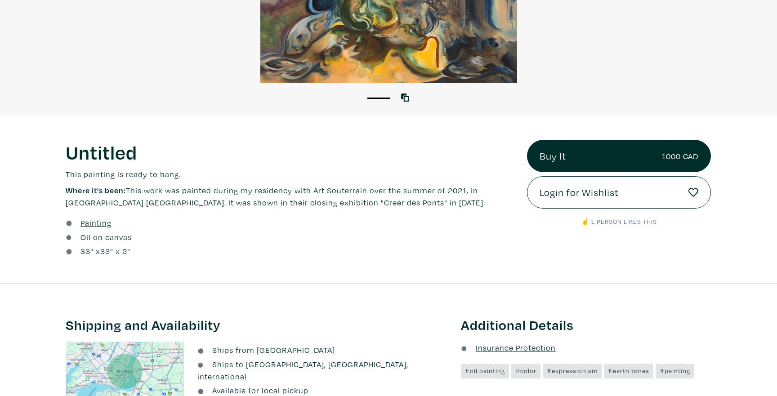
click at [66, 145] on h1 "Untitled" at bounding box center [290, 152] width 448 height 24
click at [65, 150] on div "Untitled Lorem ipsum dolor sit amet, consectetur adipiscing elit. Ut bibendum t…" at bounding box center [289, 200] width 461 height 120
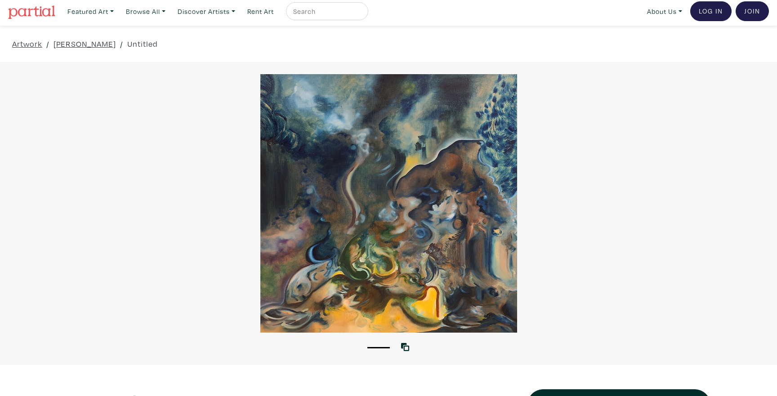
scroll to position [0, 0]
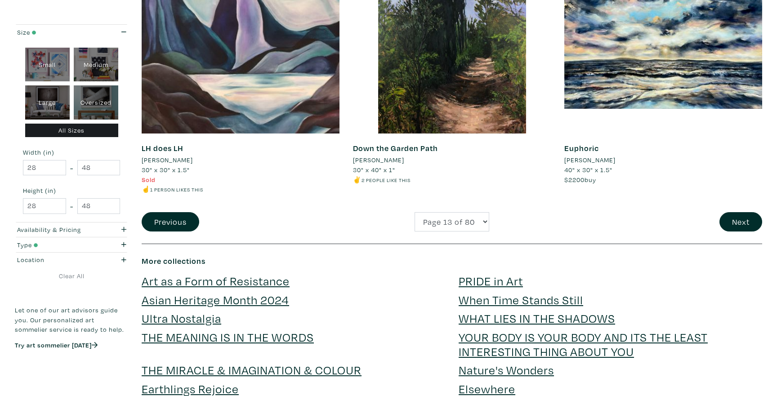
scroll to position [2163, 0]
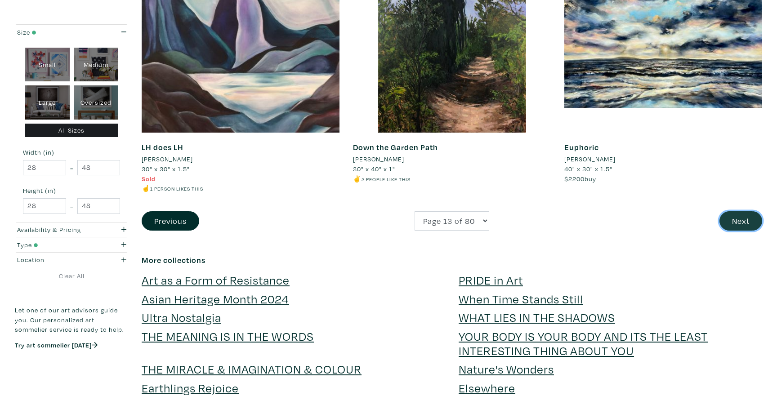
click at [747, 216] on button "Next" at bounding box center [740, 220] width 43 height 19
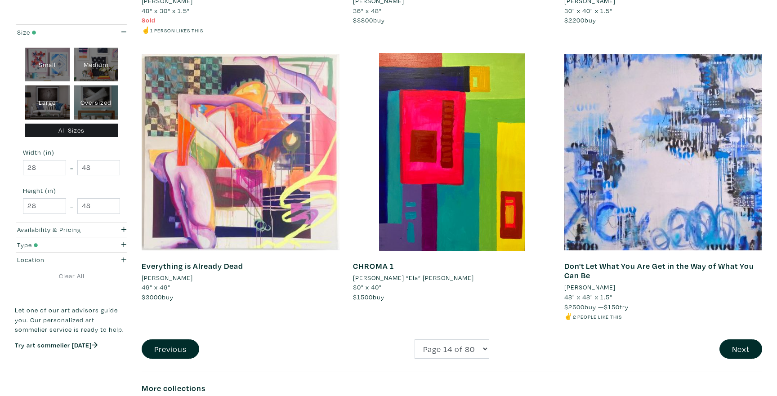
scroll to position [2039, 0]
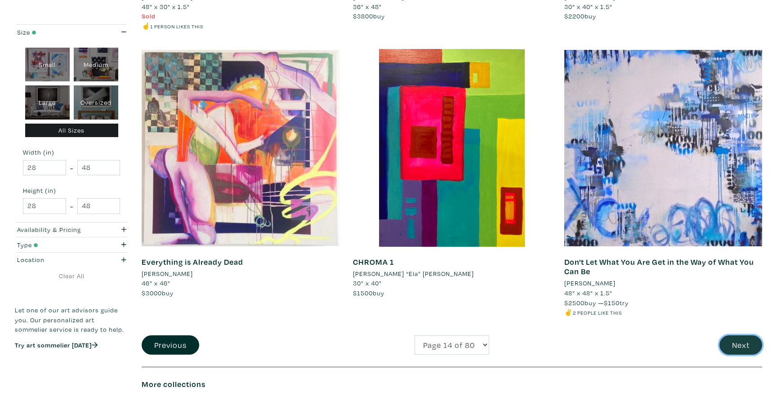
click at [739, 349] on button "Next" at bounding box center [740, 344] width 43 height 19
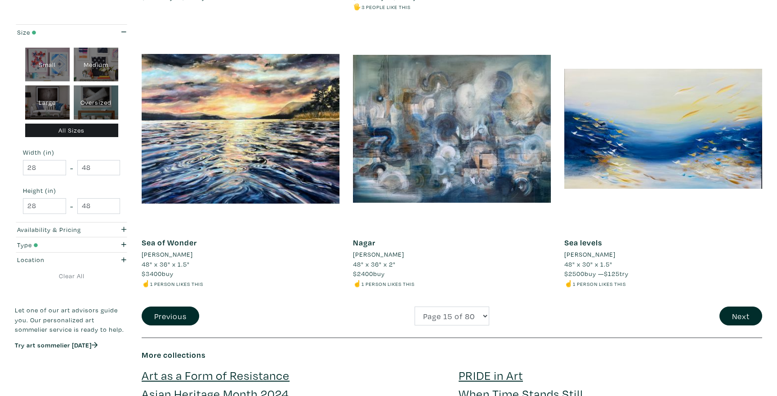
scroll to position [2079, 0]
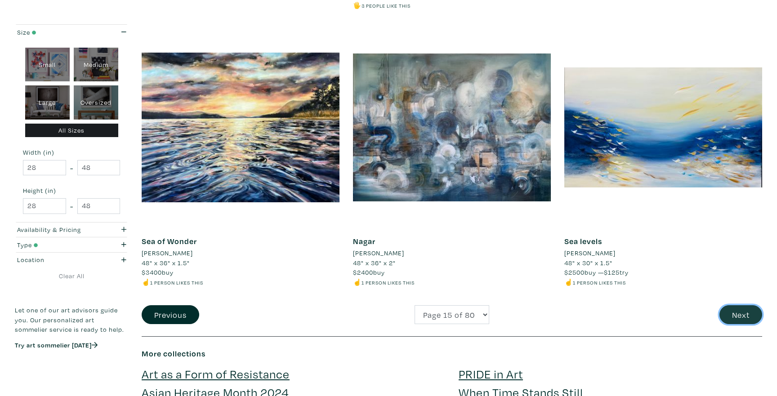
click at [726, 313] on button "Next" at bounding box center [740, 314] width 43 height 19
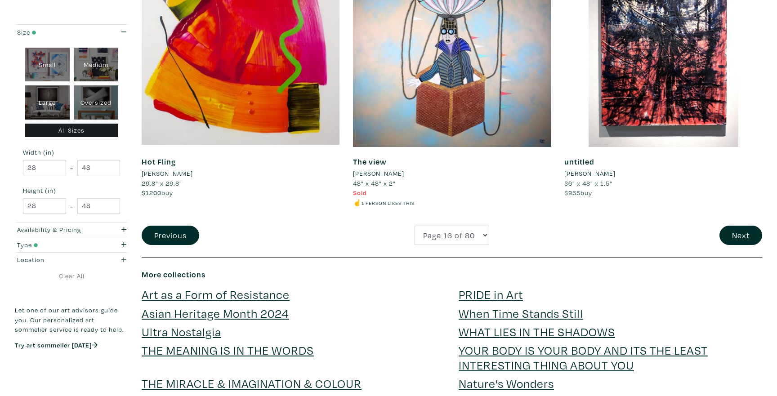
scroll to position [2129, 0]
click at [742, 241] on button "Next" at bounding box center [740, 234] width 43 height 19
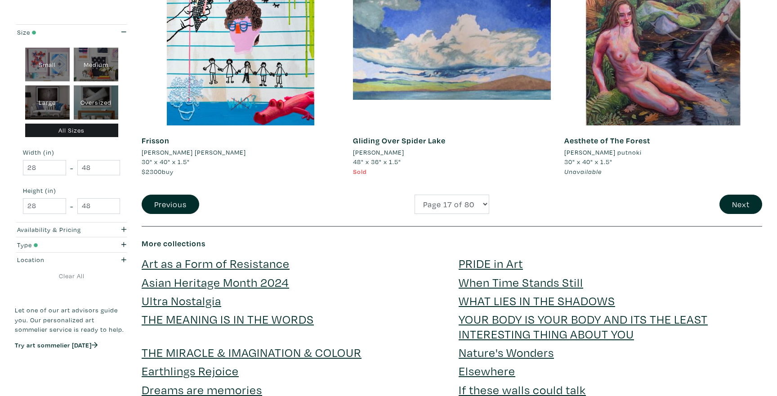
scroll to position [2152, 0]
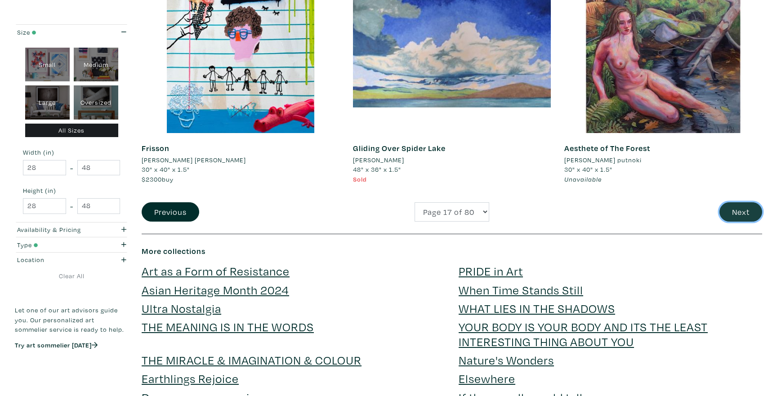
click at [730, 204] on button "Next" at bounding box center [740, 211] width 43 height 19
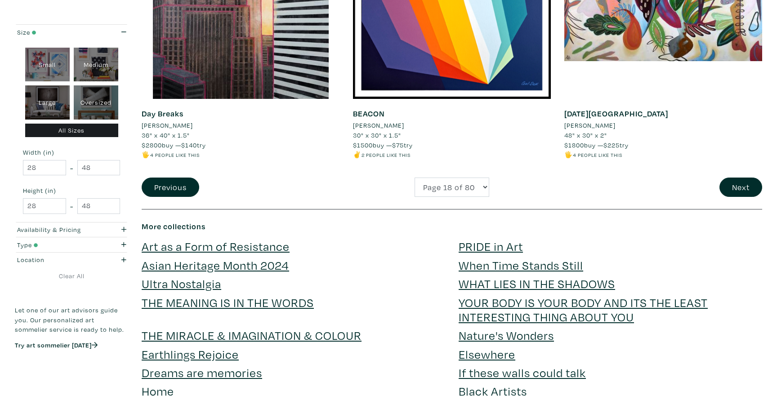
scroll to position [2206, 0]
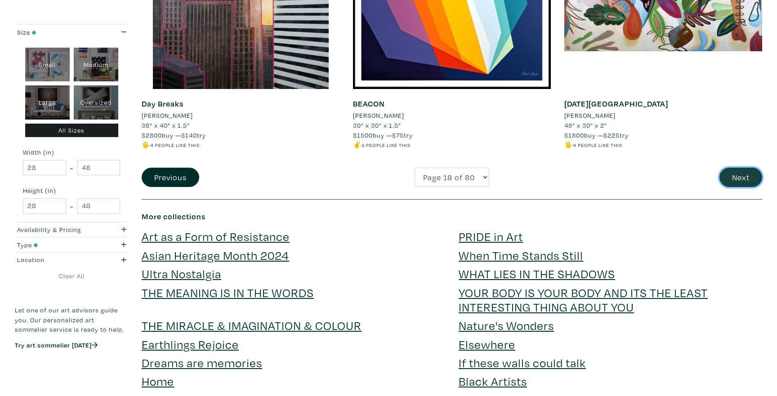
click at [755, 171] on button "Next" at bounding box center [740, 177] width 43 height 19
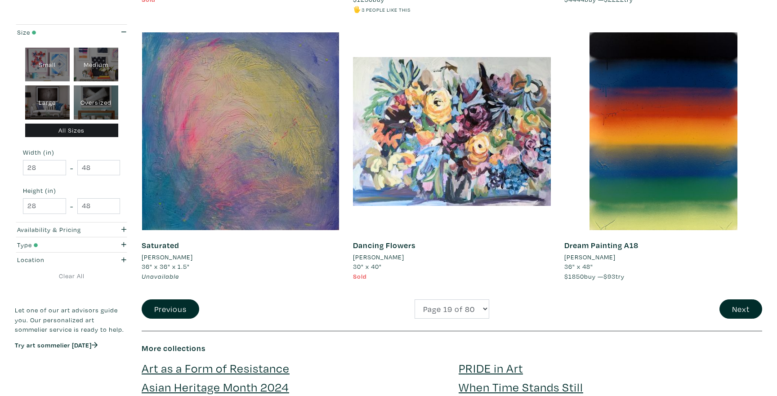
scroll to position [2159, 0]
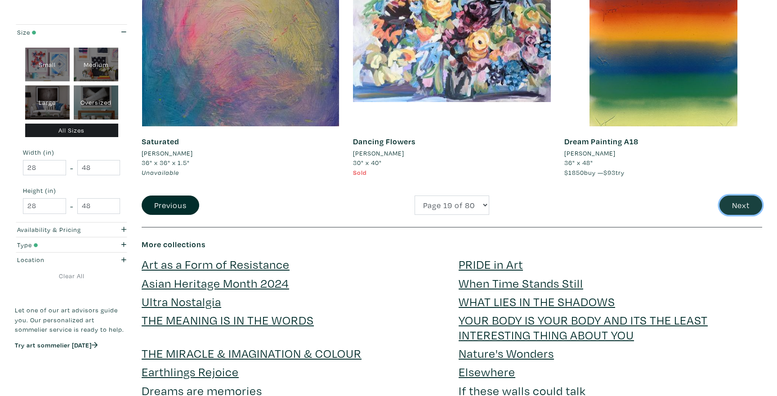
click at [757, 198] on button "Next" at bounding box center [740, 205] width 43 height 19
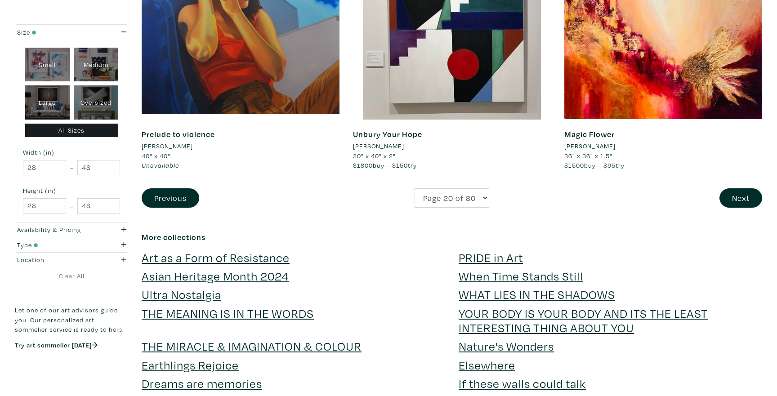
scroll to position [2161, 0]
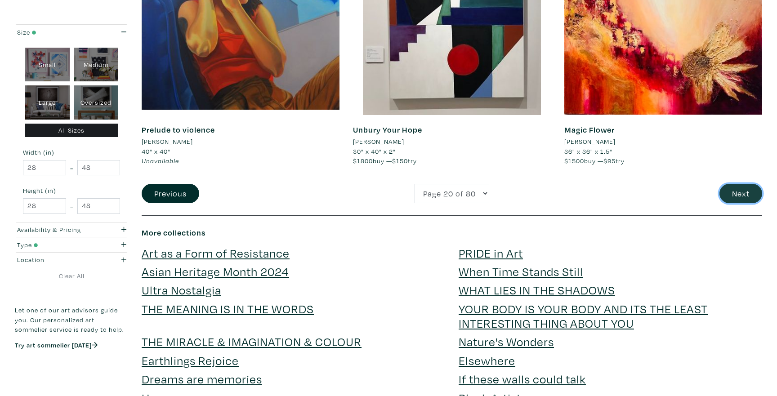
click at [737, 195] on button "Next" at bounding box center [740, 193] width 43 height 19
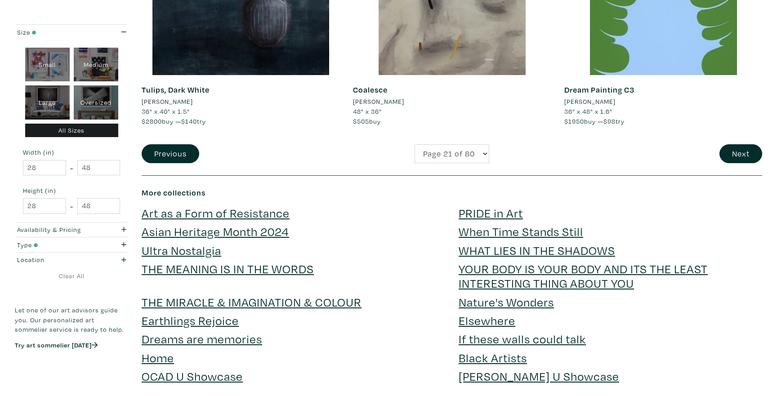
scroll to position [2229, 0]
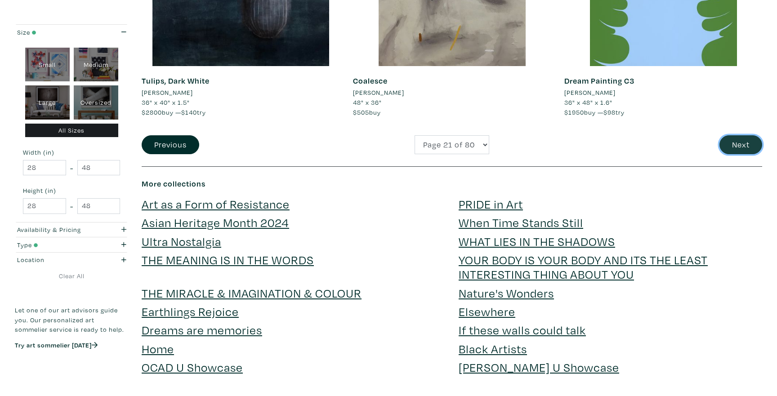
click at [745, 147] on button "Next" at bounding box center [740, 144] width 43 height 19
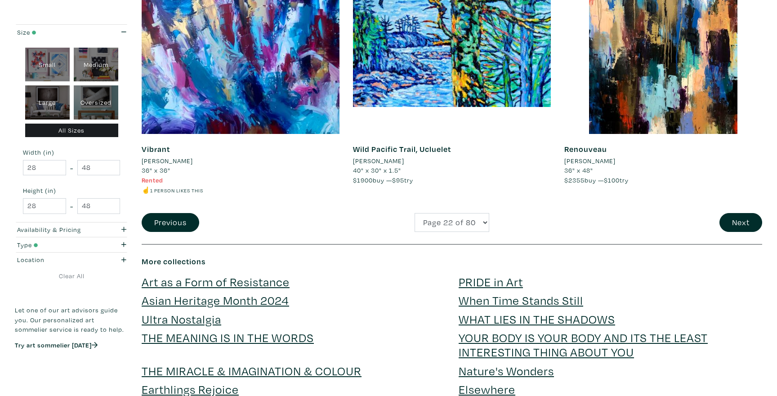
scroll to position [2161, 0]
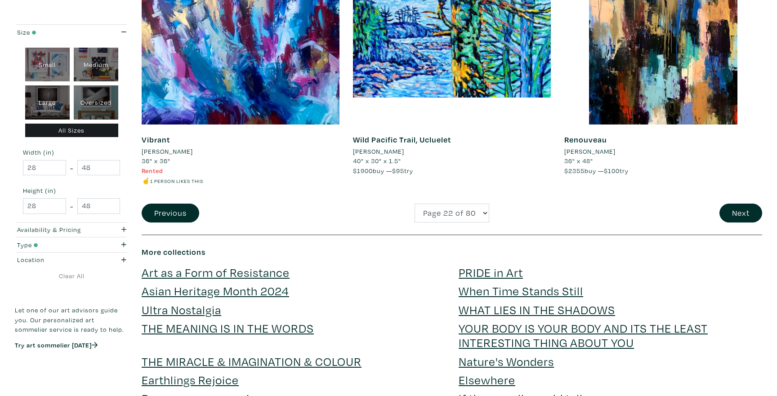
click at [727, 201] on div "Renouveau [PERSON_NAME] 36" x 48" $2355 buy — $100 try #yellow #positive #blue …" at bounding box center [662, 65] width 211 height 277
click at [727, 205] on button "Next" at bounding box center [740, 213] width 43 height 19
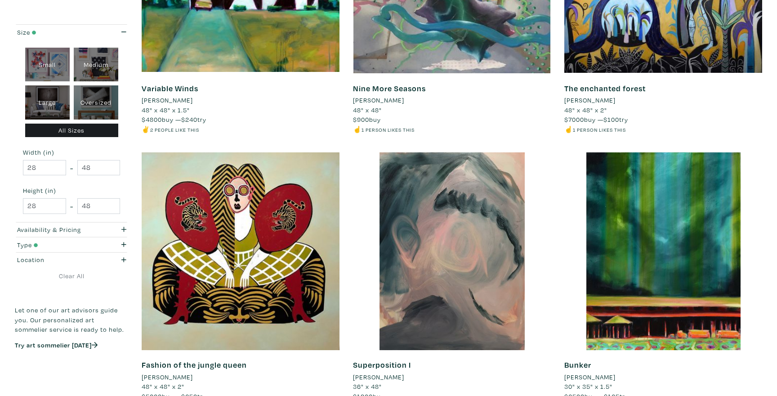
scroll to position [2049, 0]
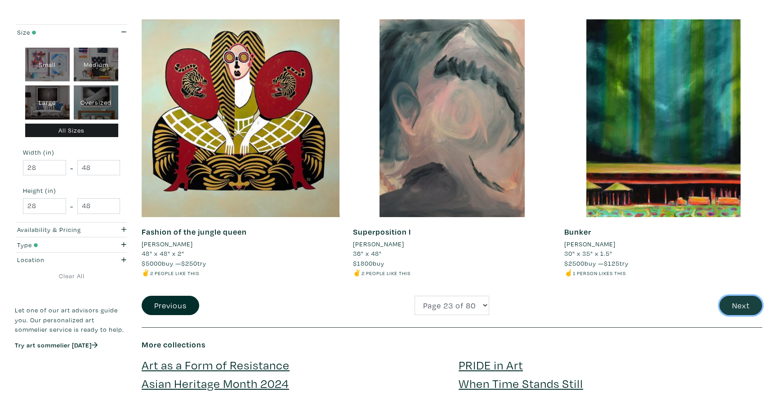
click at [743, 306] on button "Next" at bounding box center [740, 305] width 43 height 19
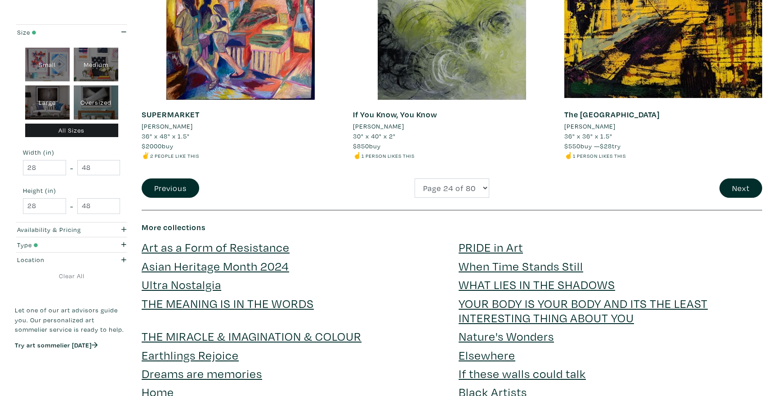
scroll to position [2195, 0]
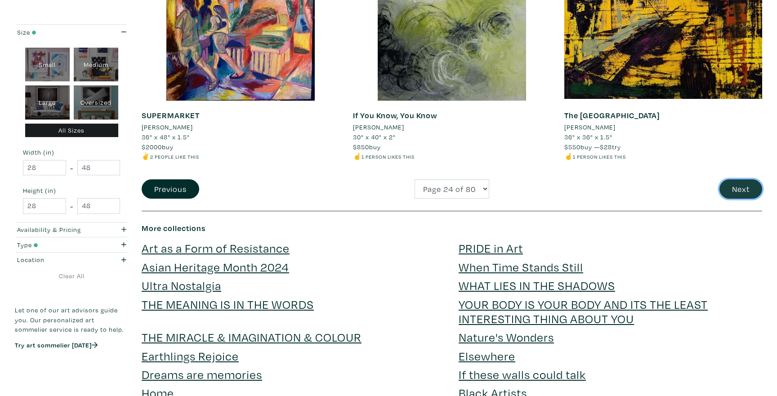
click at [723, 185] on button "Next" at bounding box center [740, 188] width 43 height 19
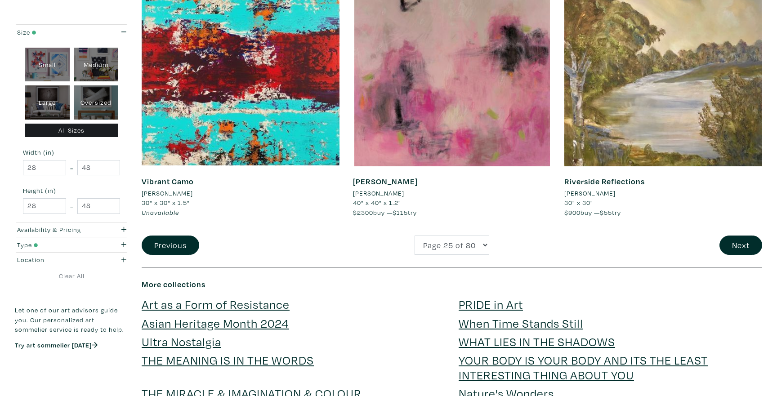
scroll to position [2120, 0]
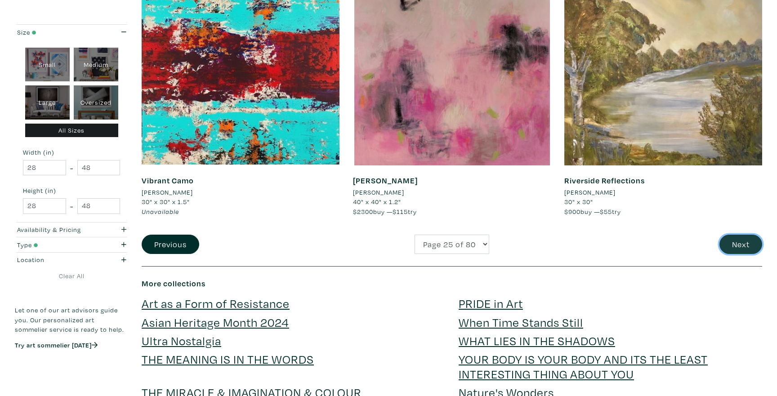
click at [735, 243] on button "Next" at bounding box center [740, 244] width 43 height 19
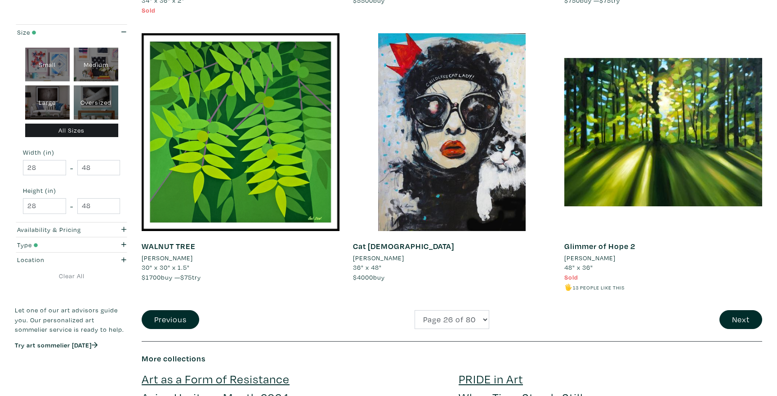
scroll to position [2072, 0]
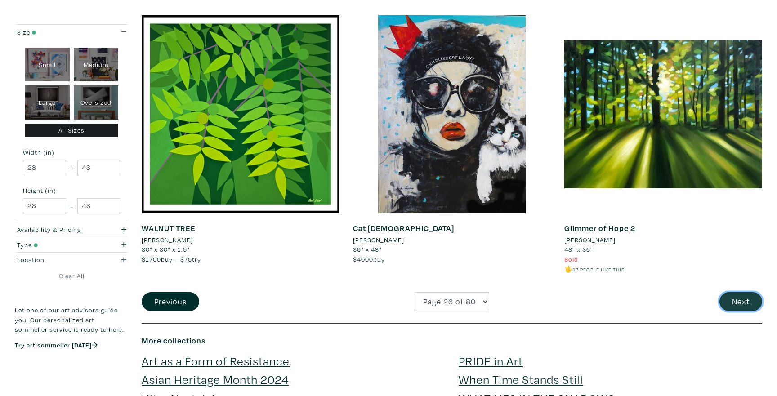
click at [748, 301] on button "Next" at bounding box center [740, 301] width 43 height 19
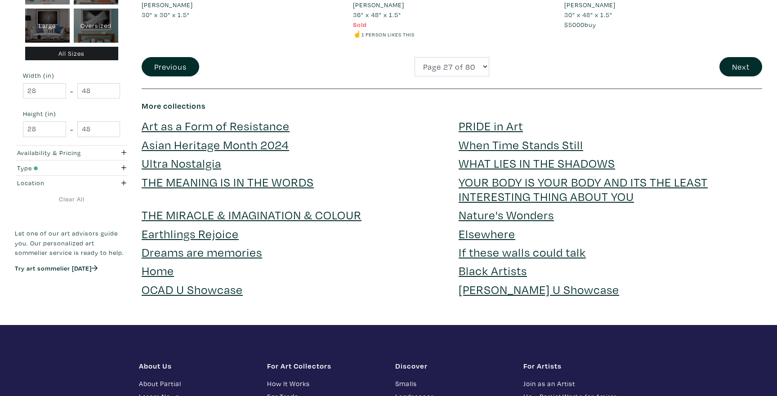
scroll to position [2330, 0]
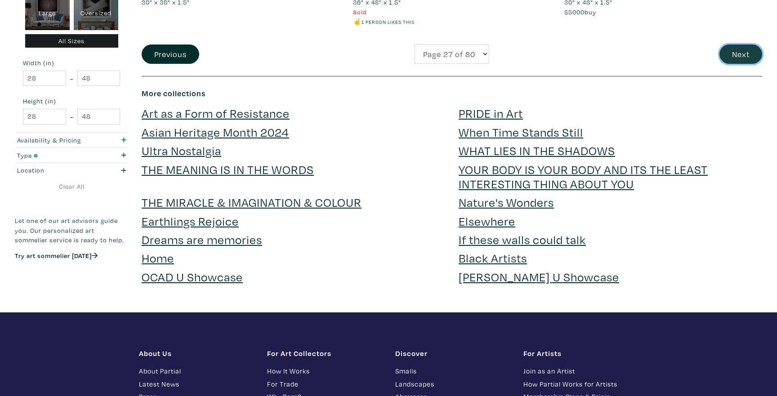
click at [758, 58] on button "Next" at bounding box center [740, 54] width 43 height 19
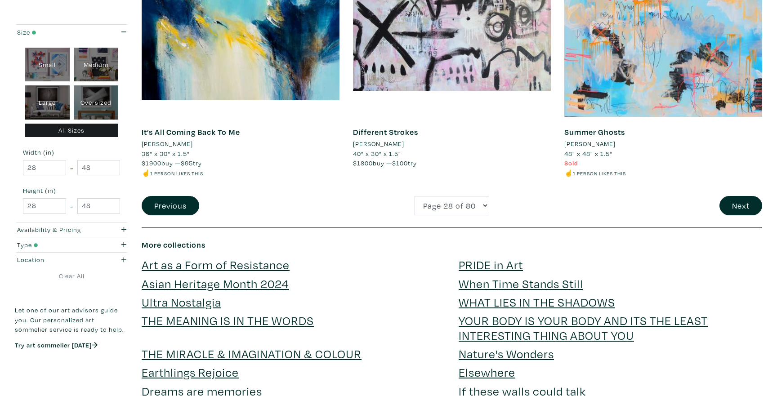
scroll to position [2170, 0]
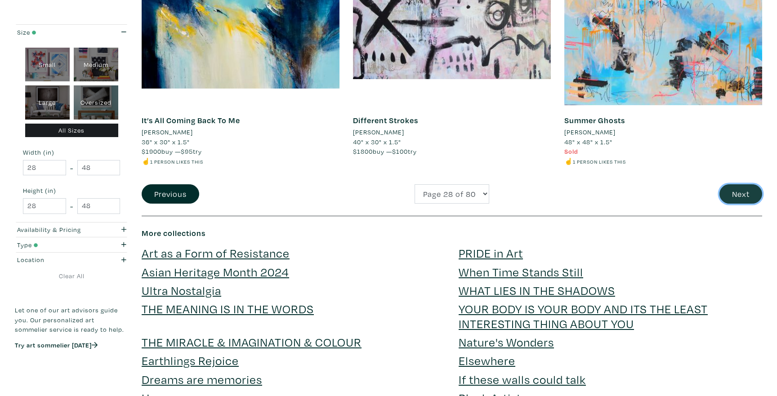
click at [735, 199] on button "Next" at bounding box center [740, 193] width 43 height 19
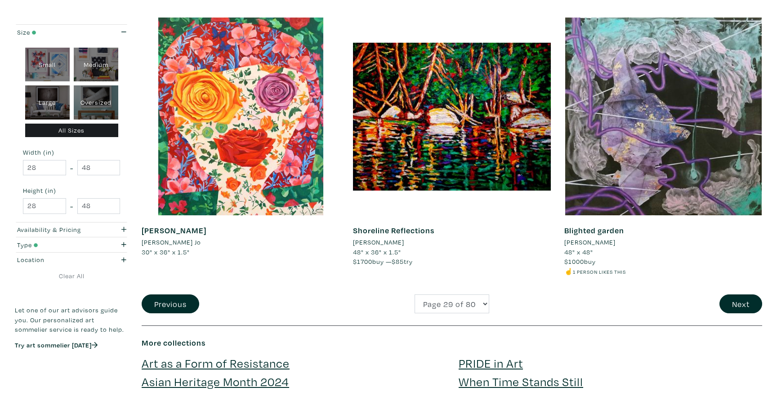
scroll to position [2096, 0]
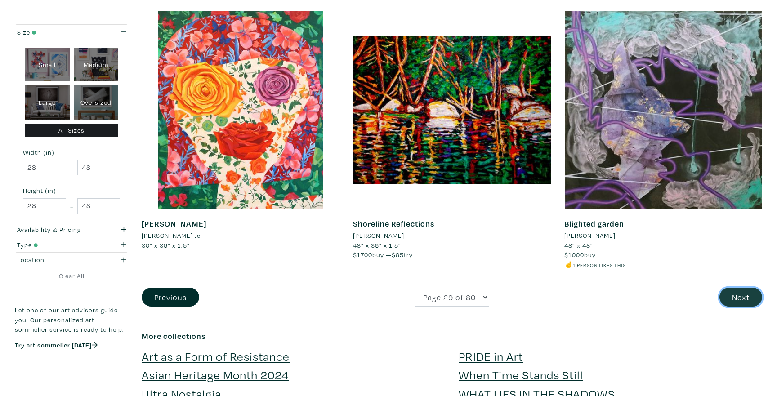
click at [739, 304] on button "Next" at bounding box center [740, 297] width 43 height 19
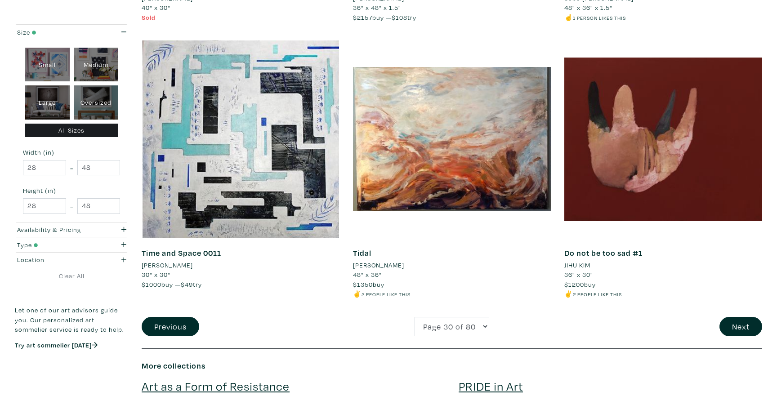
scroll to position [2028, 0]
click at [735, 325] on button "Next" at bounding box center [740, 325] width 43 height 19
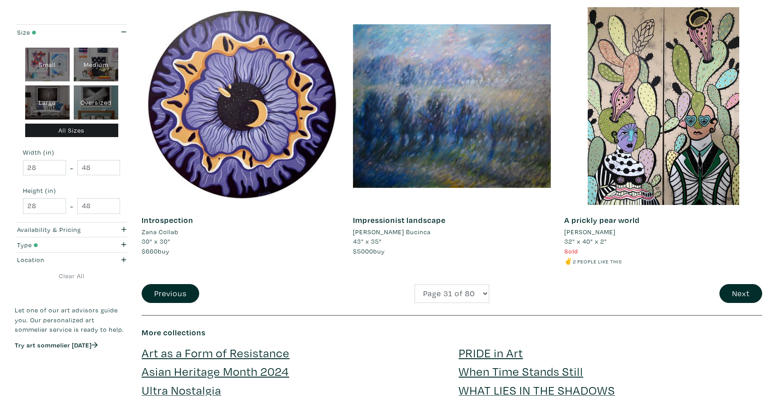
scroll to position [2087, 0]
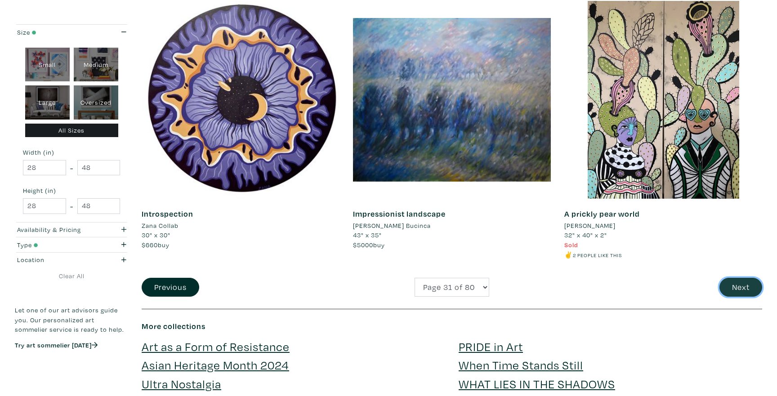
click at [732, 287] on button "Next" at bounding box center [740, 287] width 43 height 19
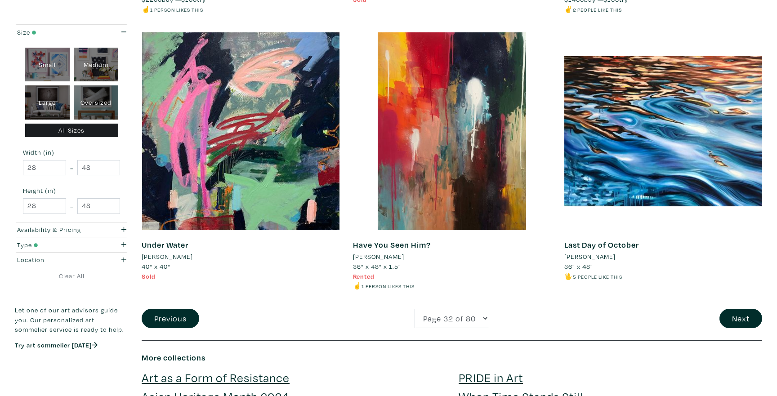
scroll to position [2061, 0]
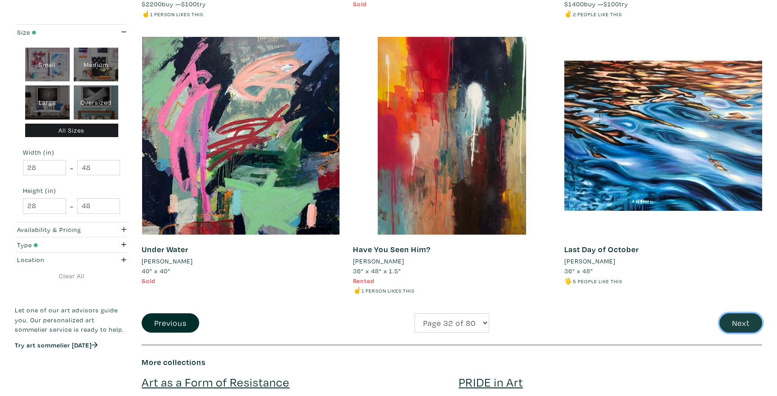
click at [733, 313] on button "Next" at bounding box center [740, 322] width 43 height 19
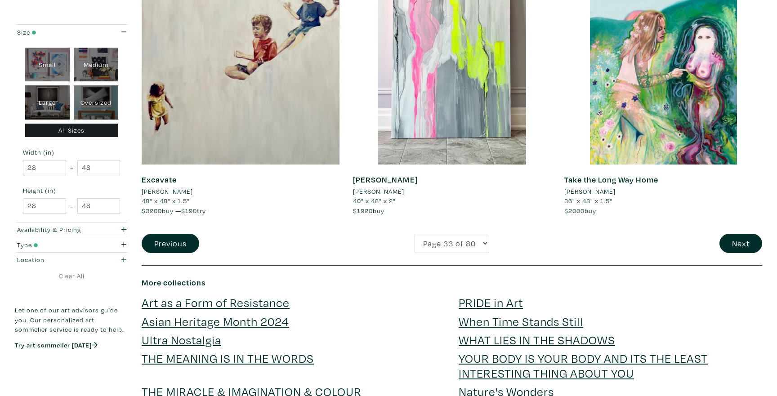
scroll to position [2118, 0]
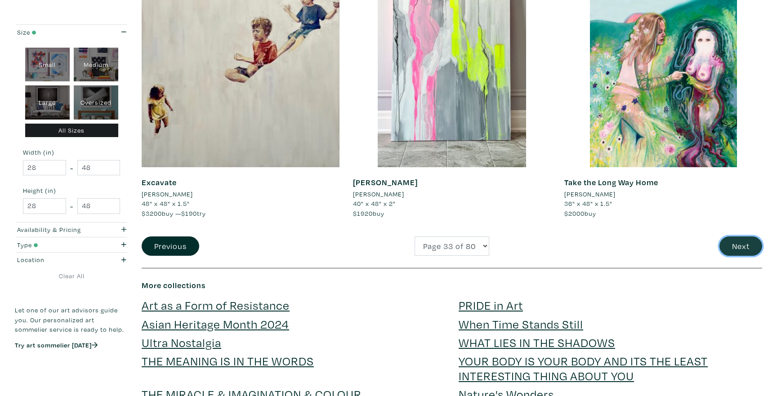
click at [723, 243] on button "Next" at bounding box center [740, 245] width 43 height 19
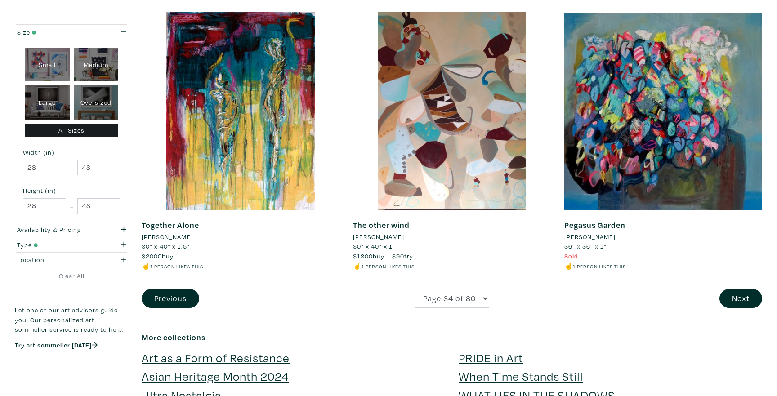
scroll to position [2089, 0]
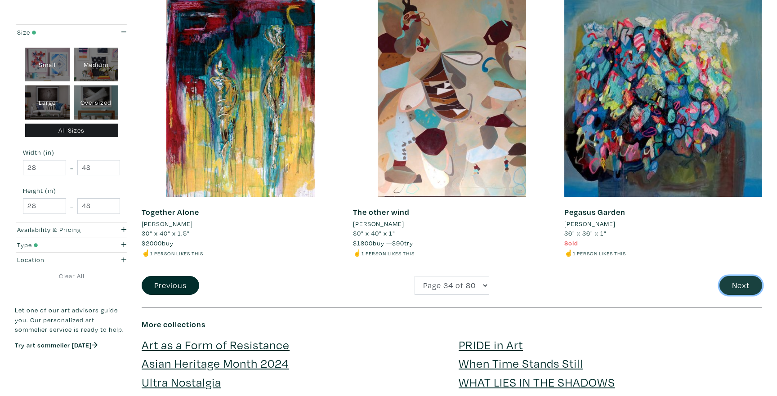
click at [731, 287] on button "Next" at bounding box center [740, 285] width 43 height 19
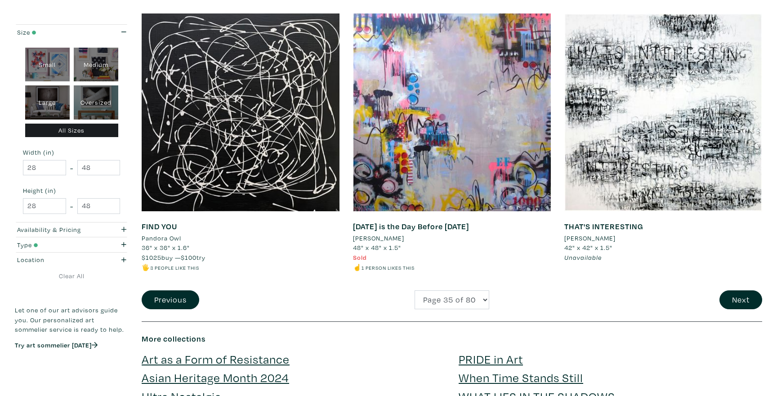
scroll to position [2070, 0]
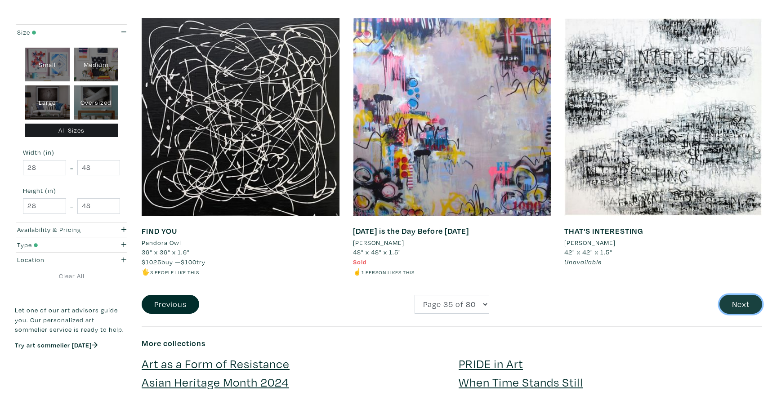
click at [732, 303] on button "Next" at bounding box center [740, 304] width 43 height 19
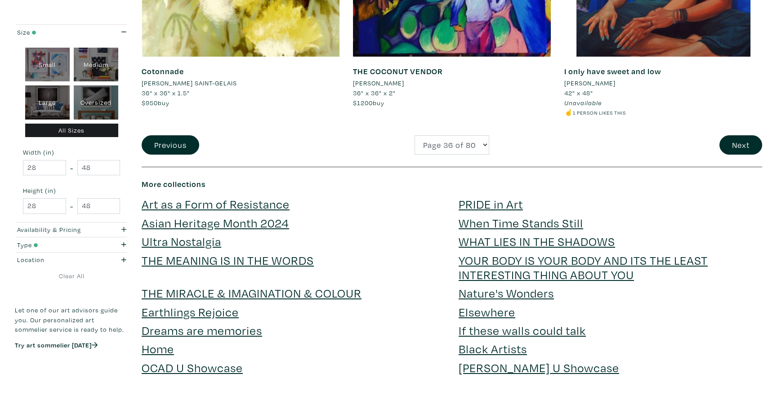
scroll to position [2234, 0]
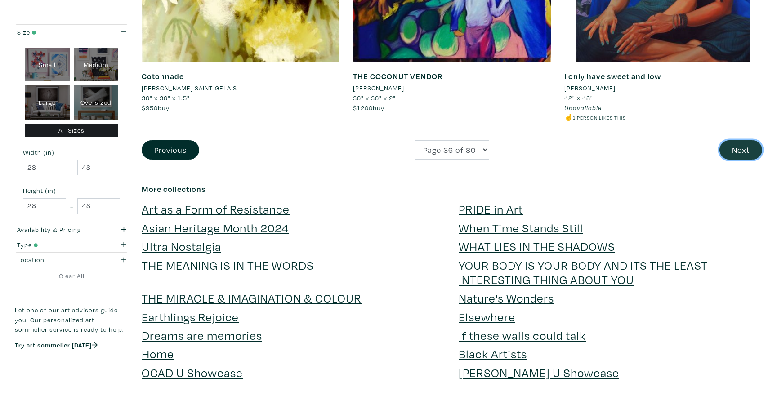
click at [731, 140] on button "Next" at bounding box center [740, 149] width 43 height 19
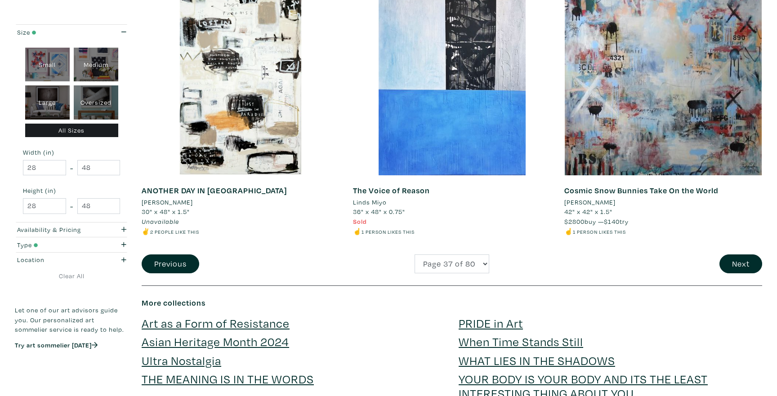
scroll to position [2118, 0]
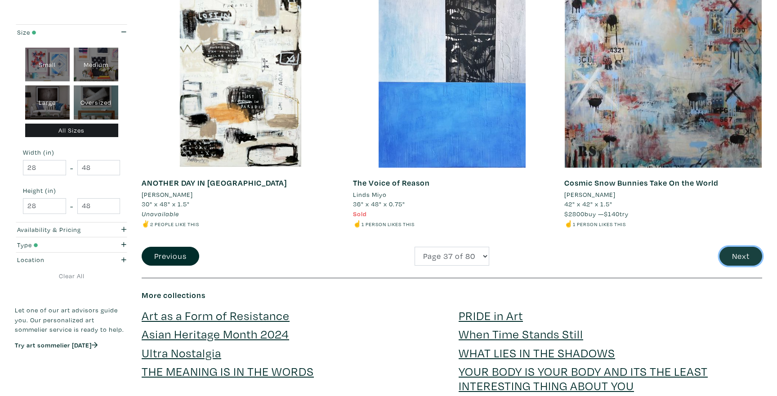
click at [736, 259] on button "Next" at bounding box center [740, 256] width 43 height 19
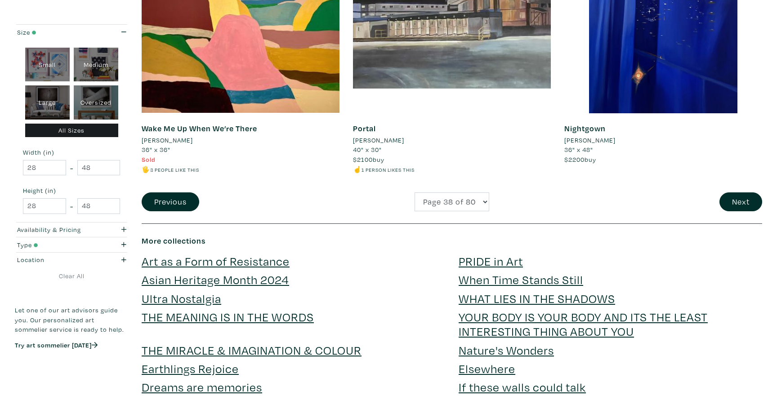
scroll to position [2183, 0]
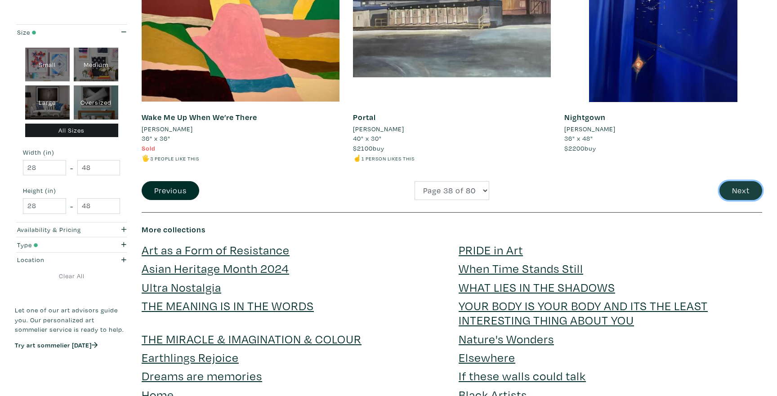
click at [754, 194] on button "Next" at bounding box center [740, 190] width 43 height 19
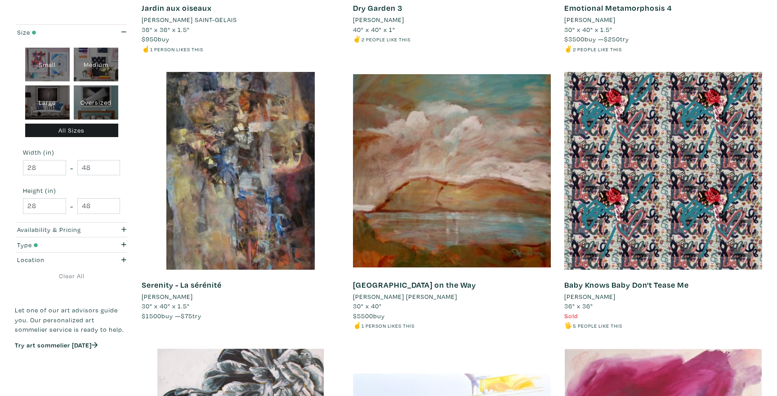
scroll to position [1449, 0]
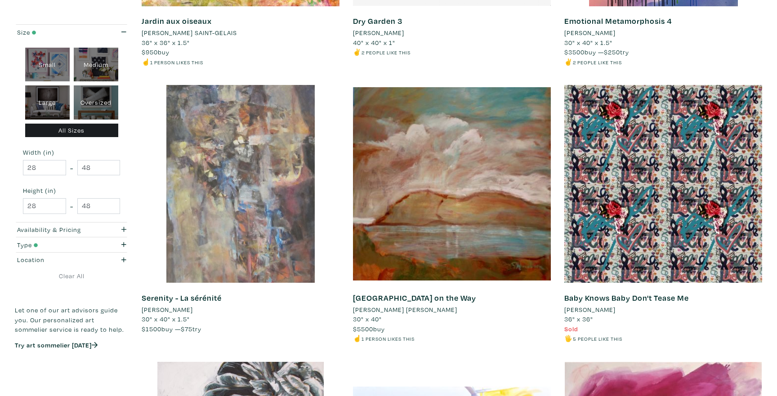
click at [239, 199] on div at bounding box center [241, 184] width 198 height 198
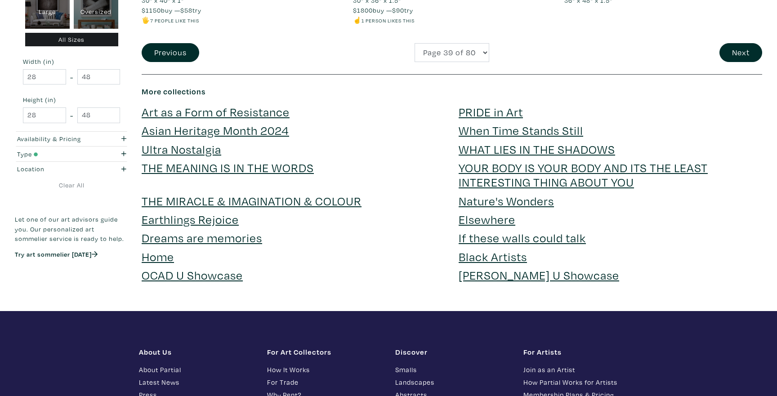
scroll to position [2342, 0]
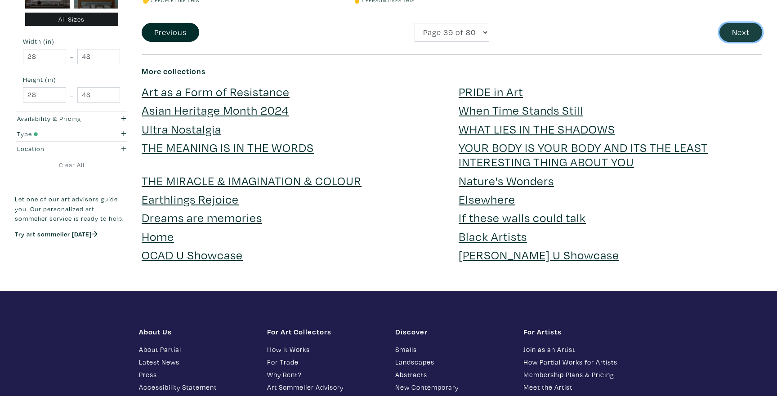
click at [740, 40] on button "Next" at bounding box center [740, 32] width 43 height 19
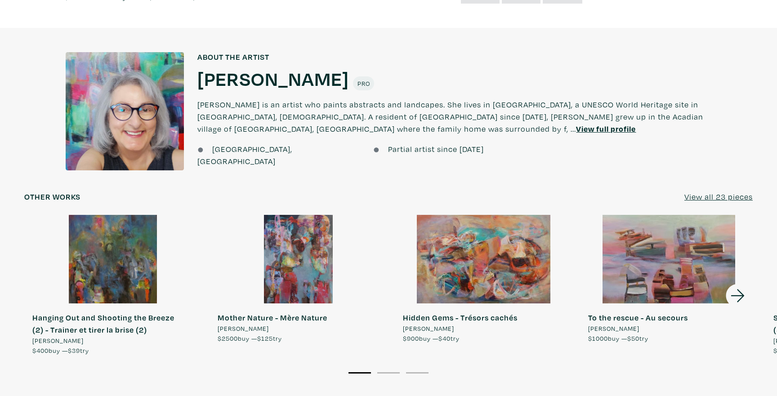
scroll to position [699, 0]
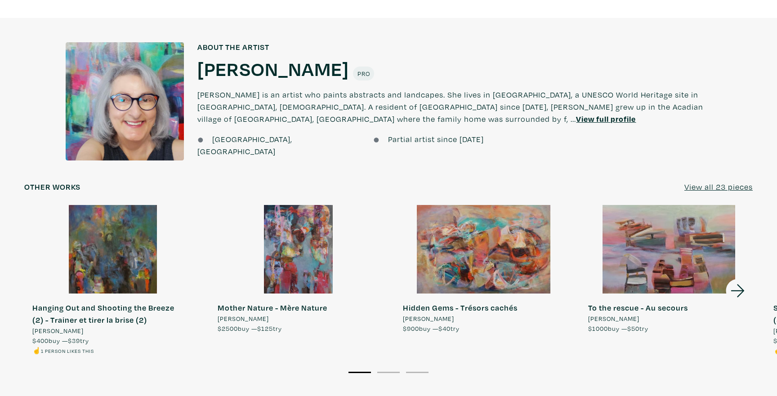
click at [738, 191] on u "View all 23 pieces" at bounding box center [718, 187] width 68 height 10
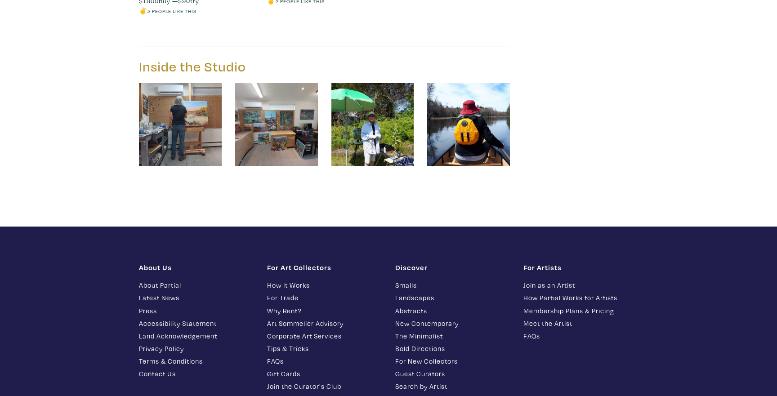
scroll to position [2302, 0]
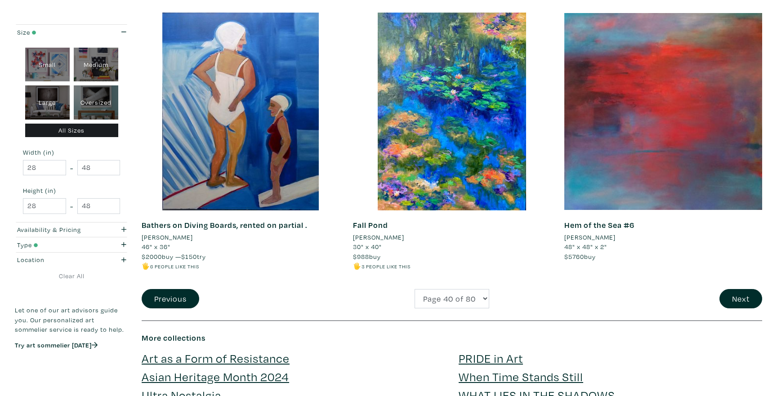
scroll to position [2068, 0]
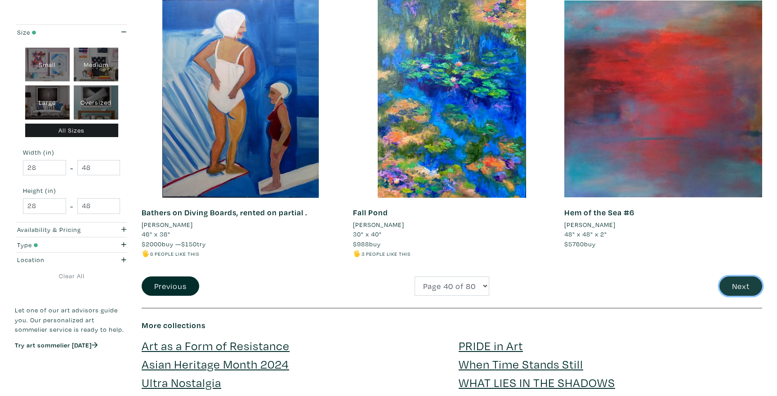
click at [730, 292] on button "Next" at bounding box center [740, 285] width 43 height 19
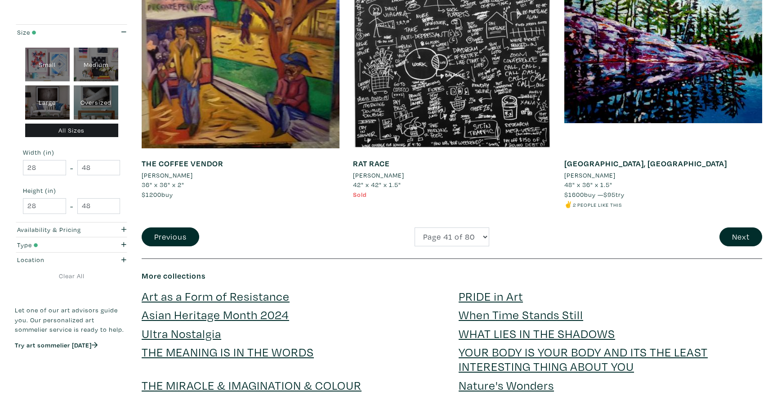
scroll to position [2135, 0]
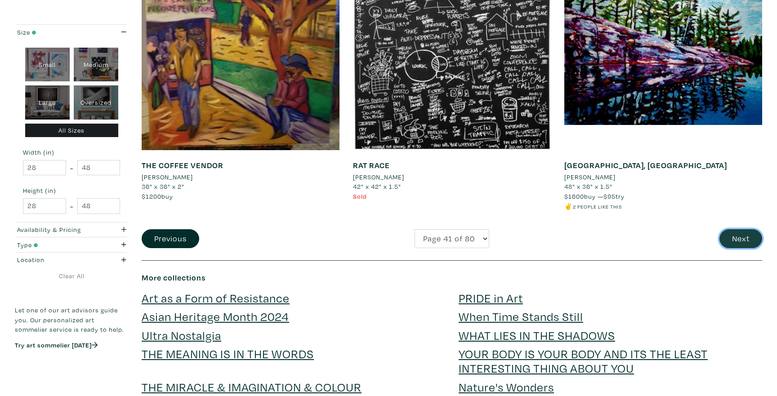
click at [734, 245] on button "Next" at bounding box center [740, 238] width 43 height 19
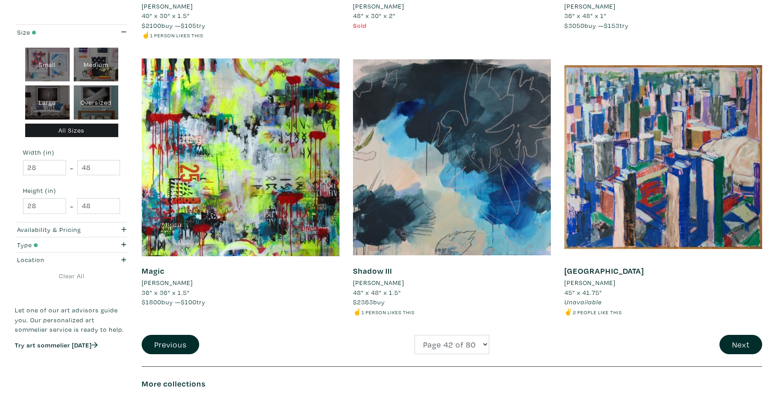
scroll to position [2018, 0]
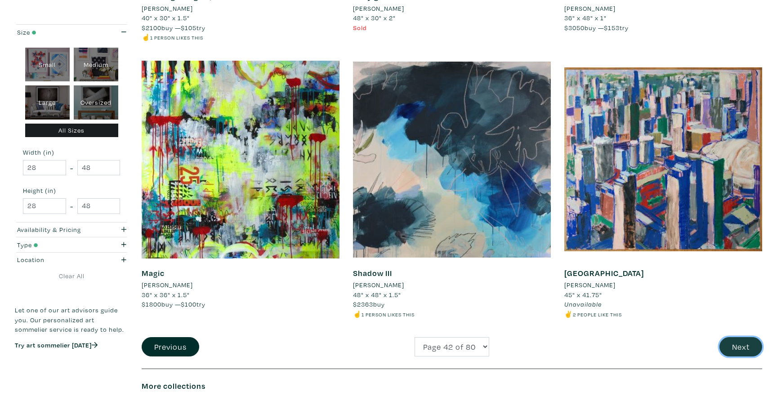
click at [744, 343] on button "Next" at bounding box center [740, 346] width 43 height 19
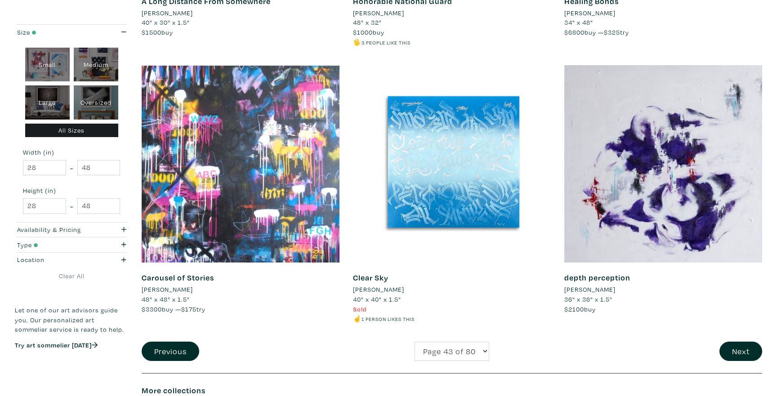
scroll to position [2030, 0]
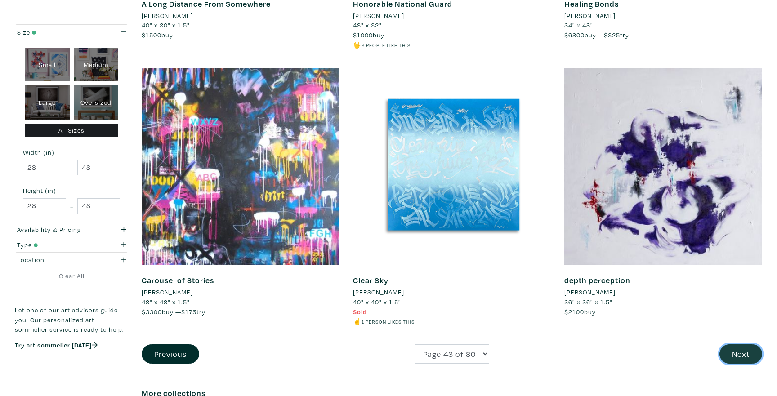
click at [734, 344] on button "Next" at bounding box center [740, 353] width 43 height 19
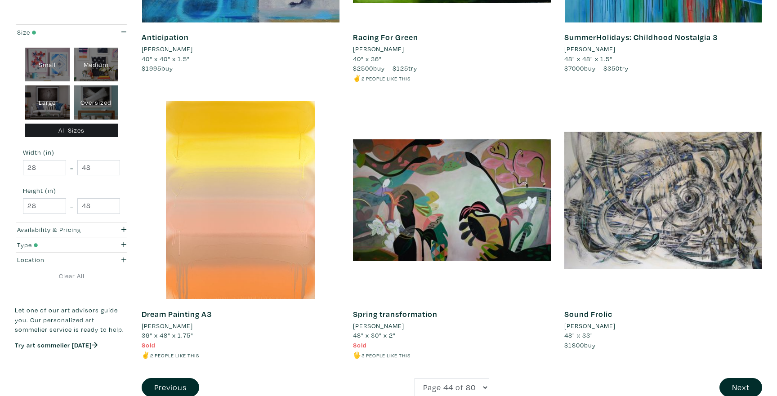
scroll to position [2012, 0]
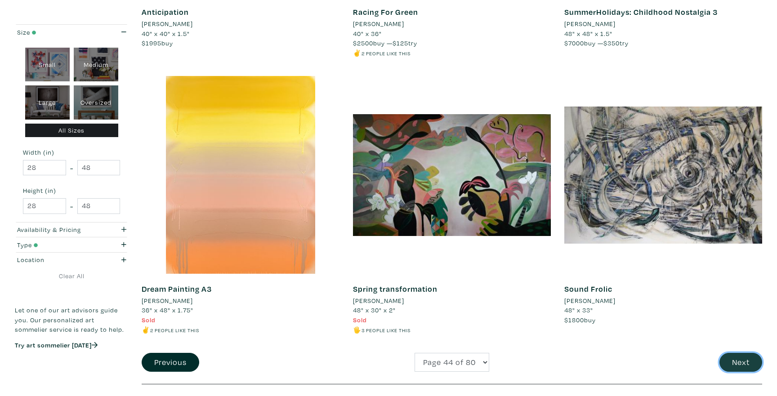
click at [738, 365] on button "Next" at bounding box center [740, 362] width 43 height 19
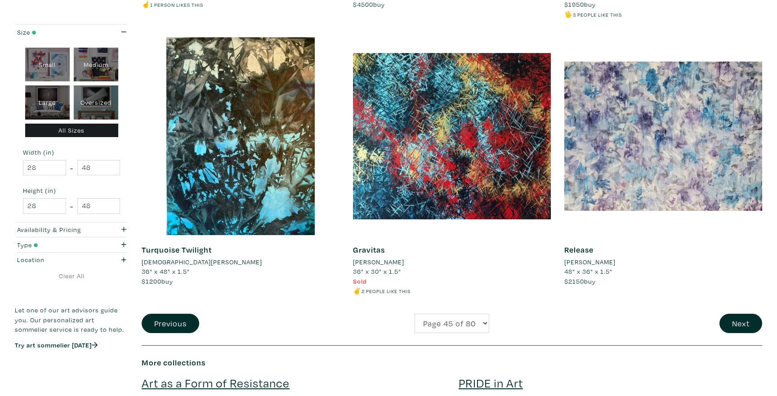
scroll to position [2031, 0]
click at [738, 328] on button "Next" at bounding box center [740, 323] width 43 height 19
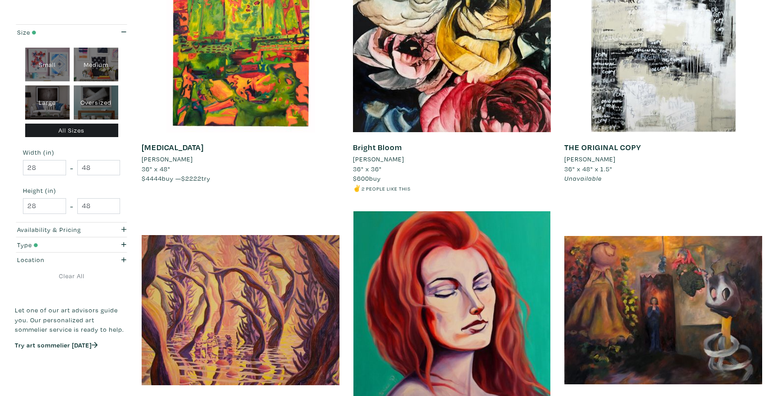
scroll to position [1910, 0]
